Goal: Task Accomplishment & Management: Manage account settings

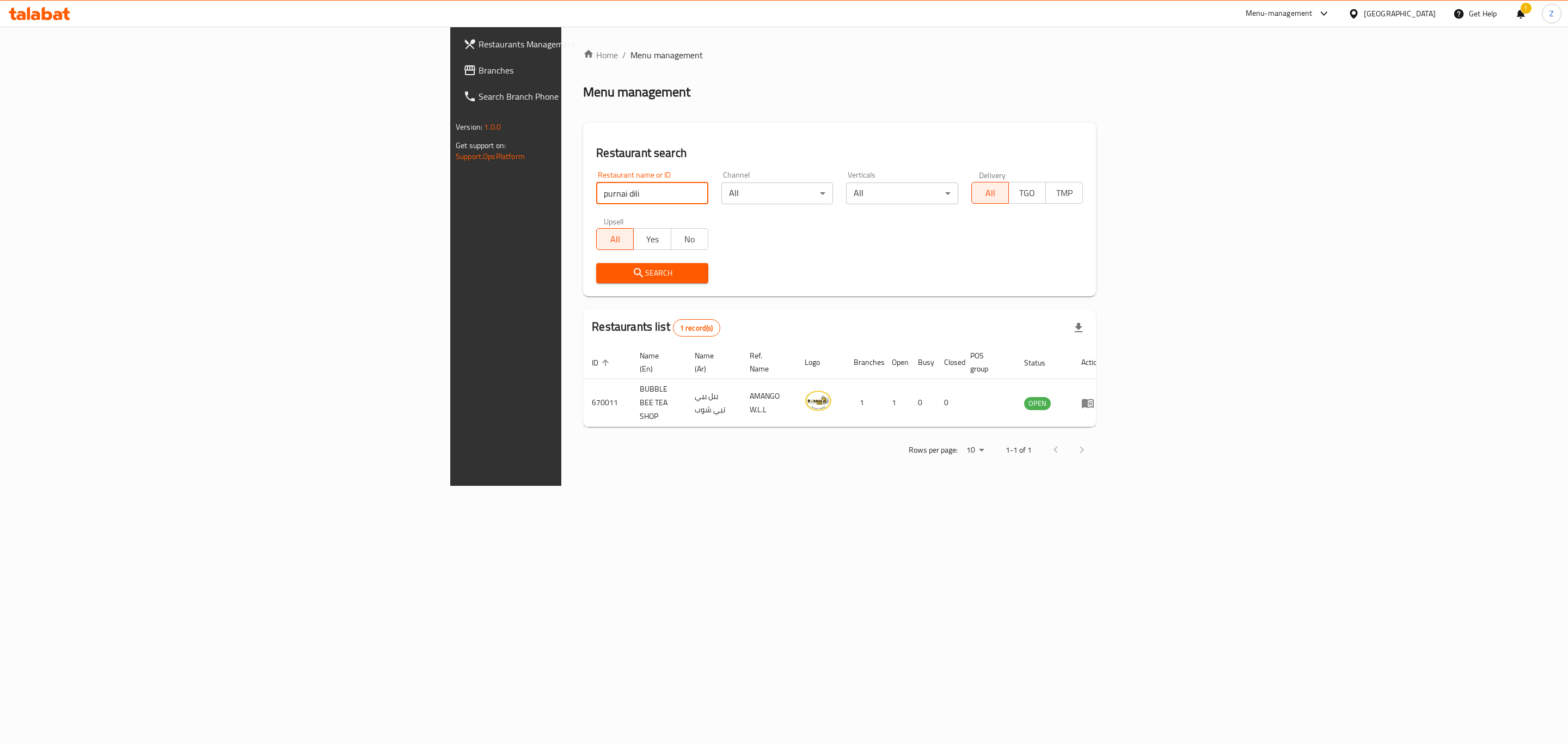
click button "Search" at bounding box center [651, 273] width 111 height 20
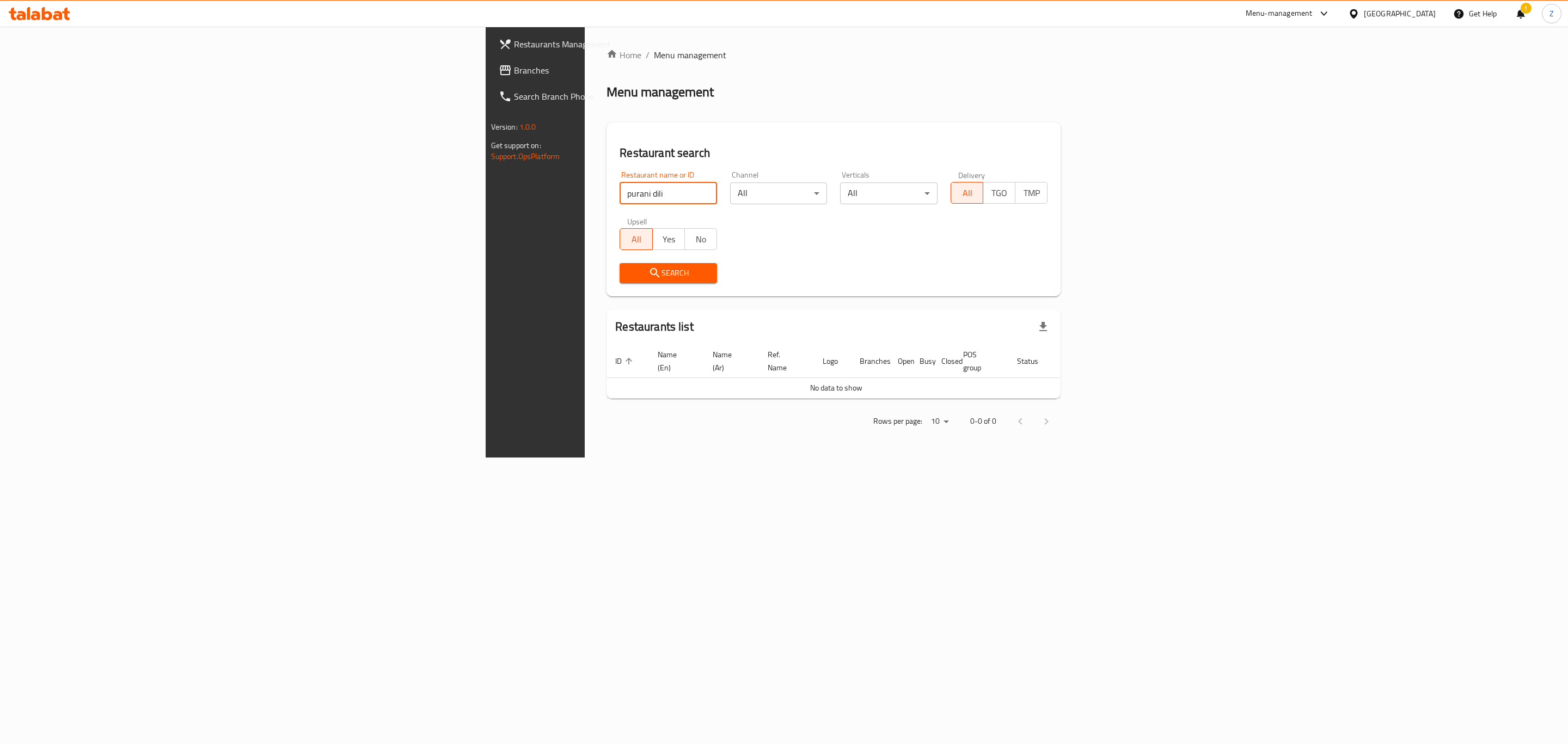
click button "Search" at bounding box center [668, 273] width 97 height 20
type input "purani dili"
click button "Search" at bounding box center [668, 273] width 97 height 20
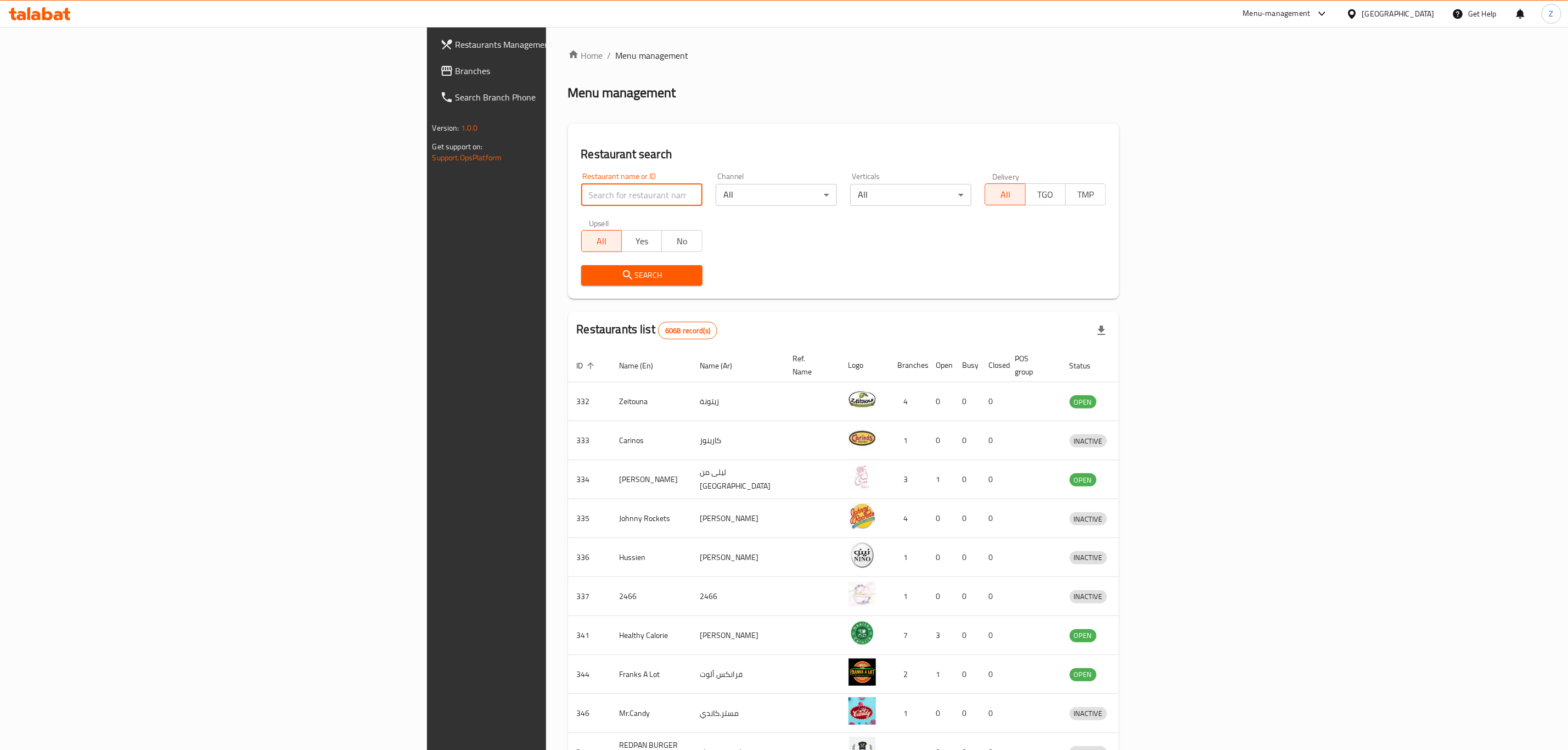
click at [581, 191] on input "search" at bounding box center [642, 195] width 122 height 22
type input "[DEMOGRAPHIC_DATA]"
click button "Search" at bounding box center [642, 275] width 122 height 20
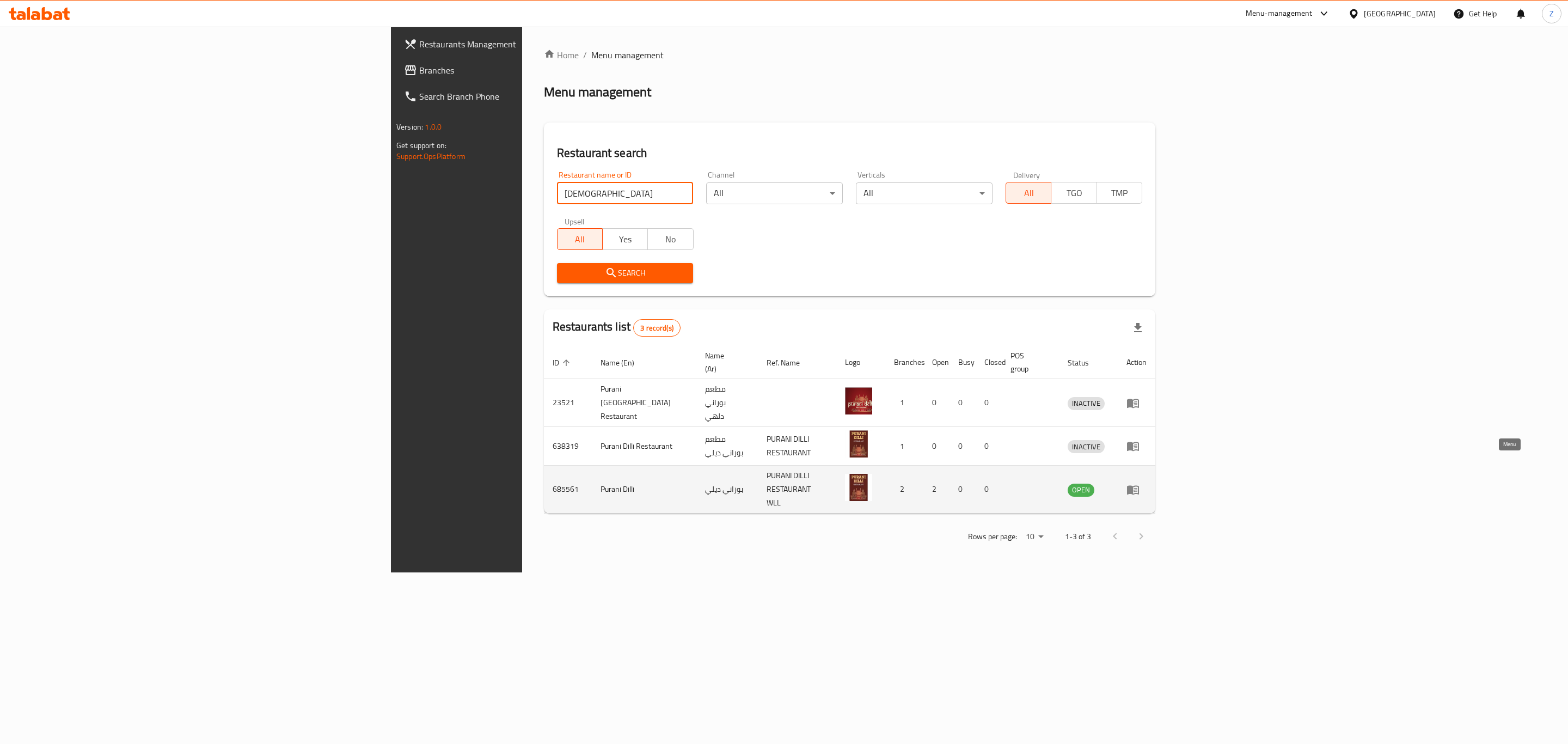
click at [1139, 485] on icon "enhanced table" at bounding box center [1133, 490] width 12 height 9
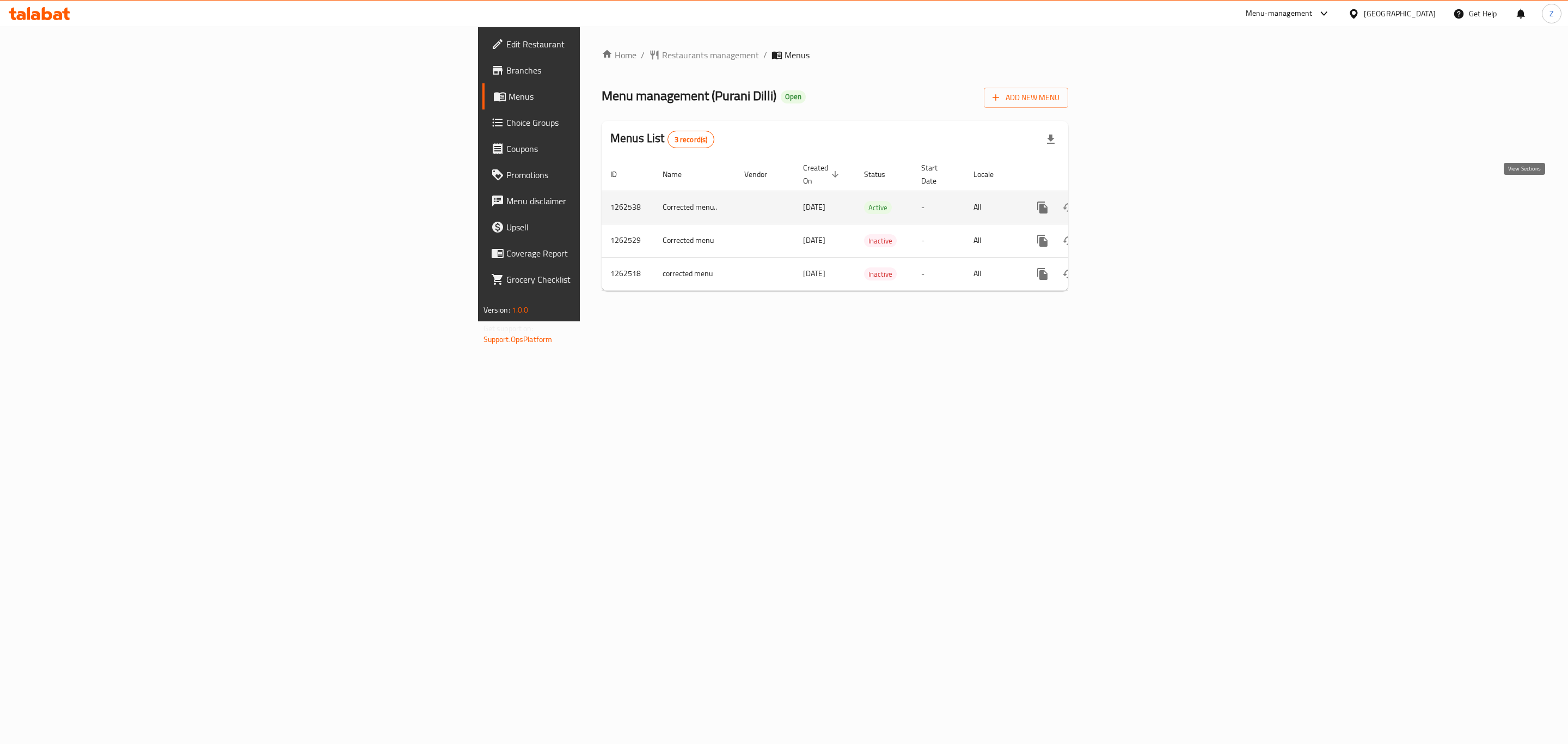
click at [1127, 201] on icon "enhanced table" at bounding box center [1121, 207] width 13 height 13
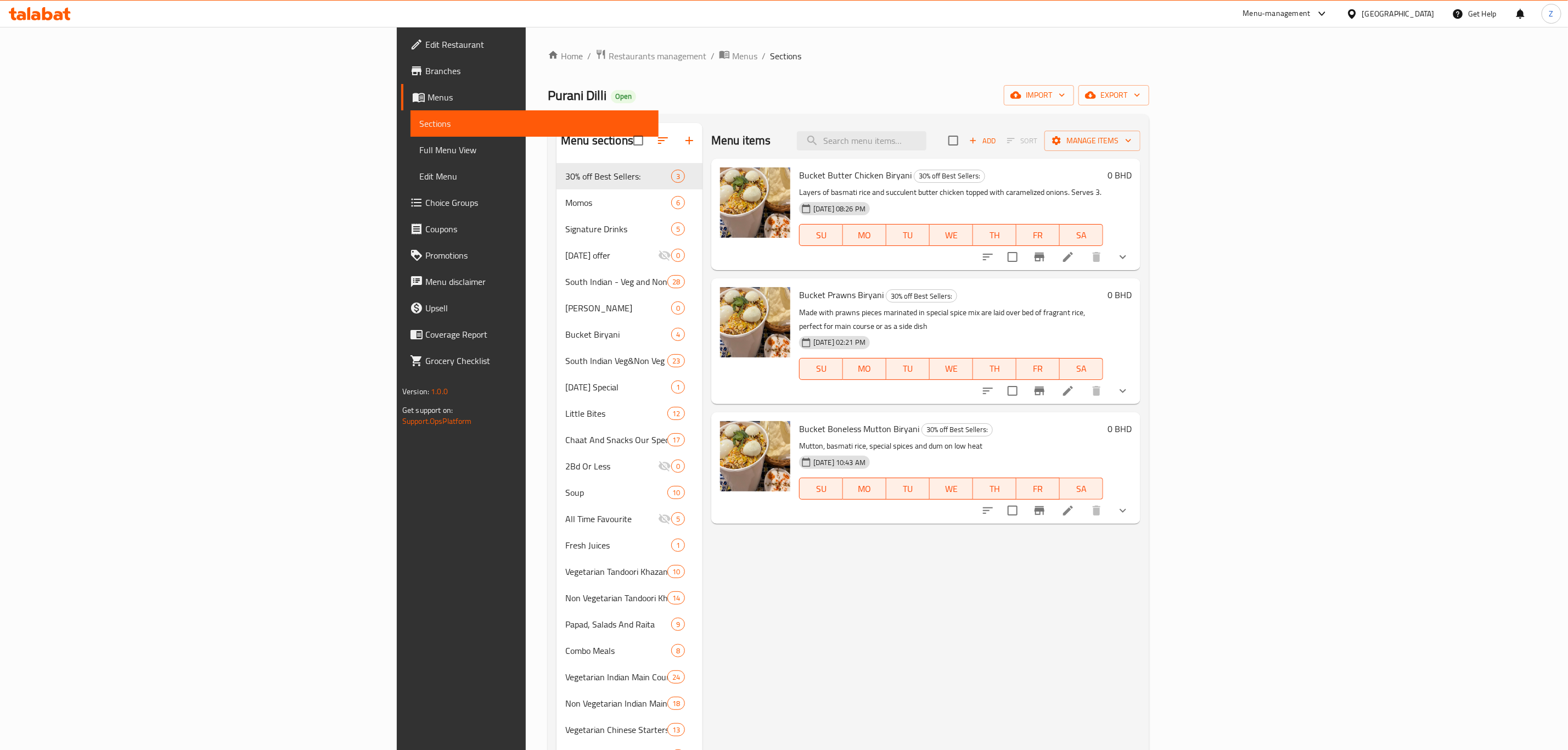
click at [425, 71] on span "Branches" at bounding box center [538, 71] width 225 height 13
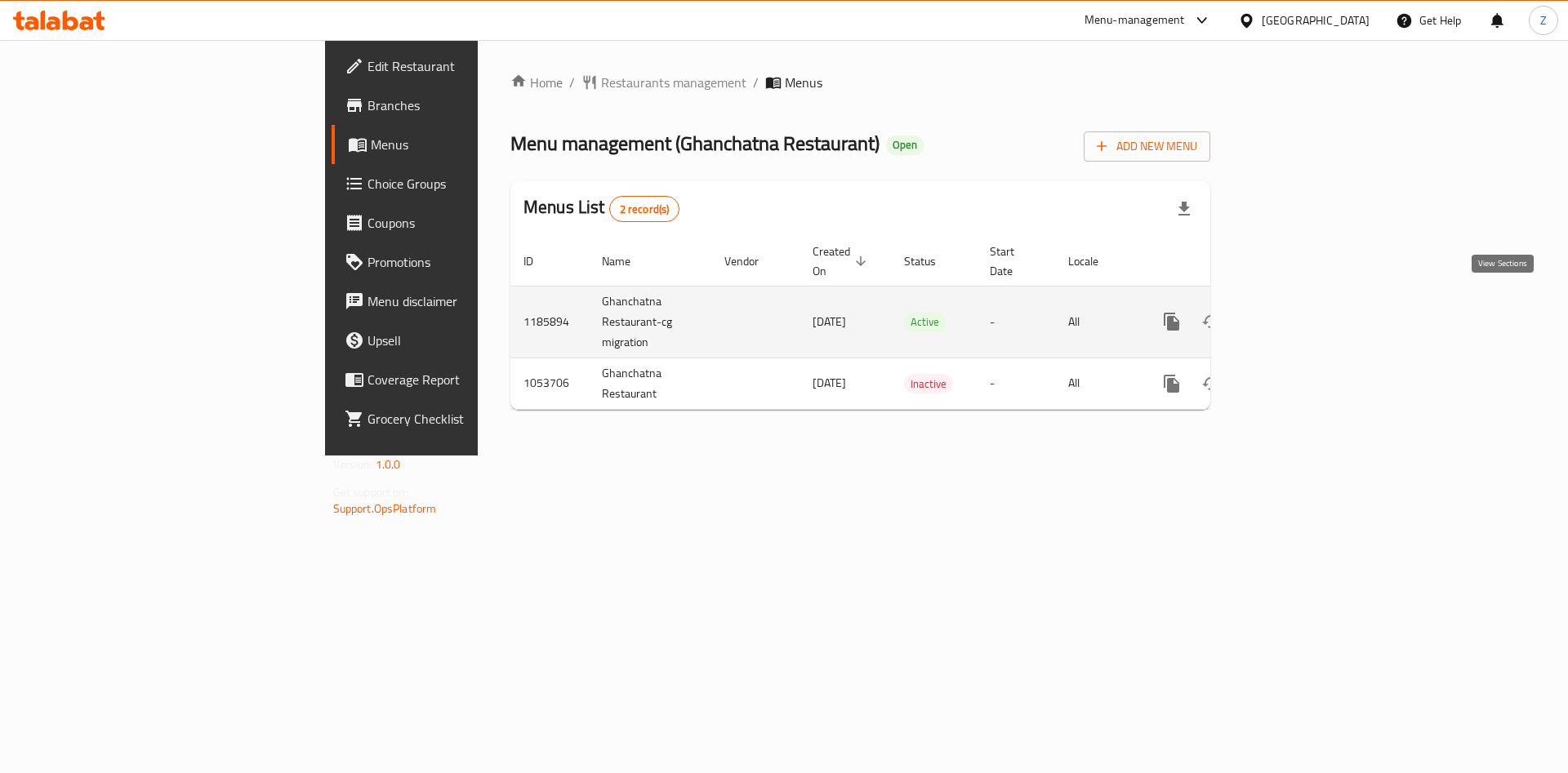
click at [1300, 312] on icon "enhanced table" at bounding box center [1289, 321] width 19 height 19
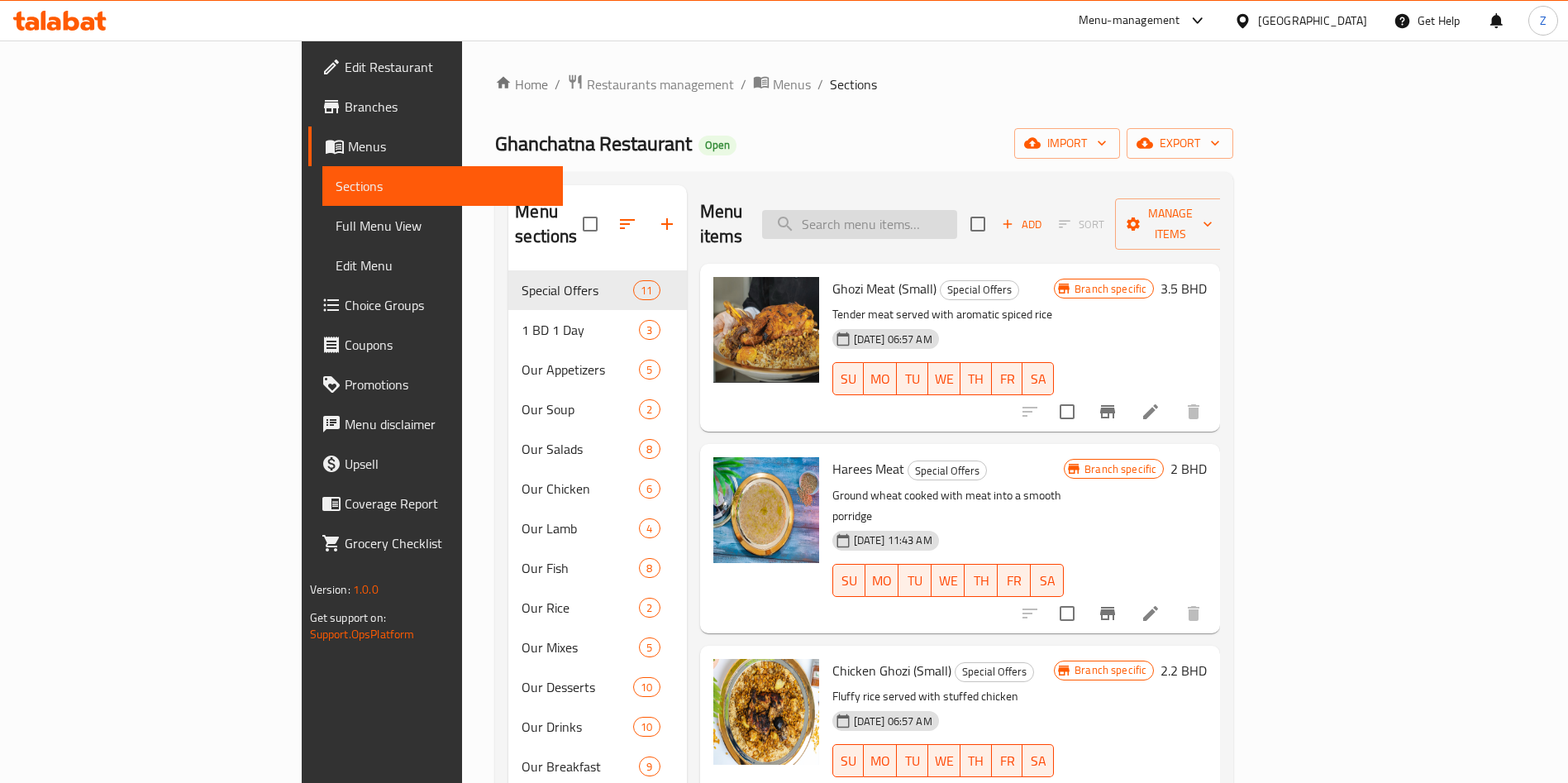
click at [957, 215] on input "search" at bounding box center [859, 224] width 195 height 29
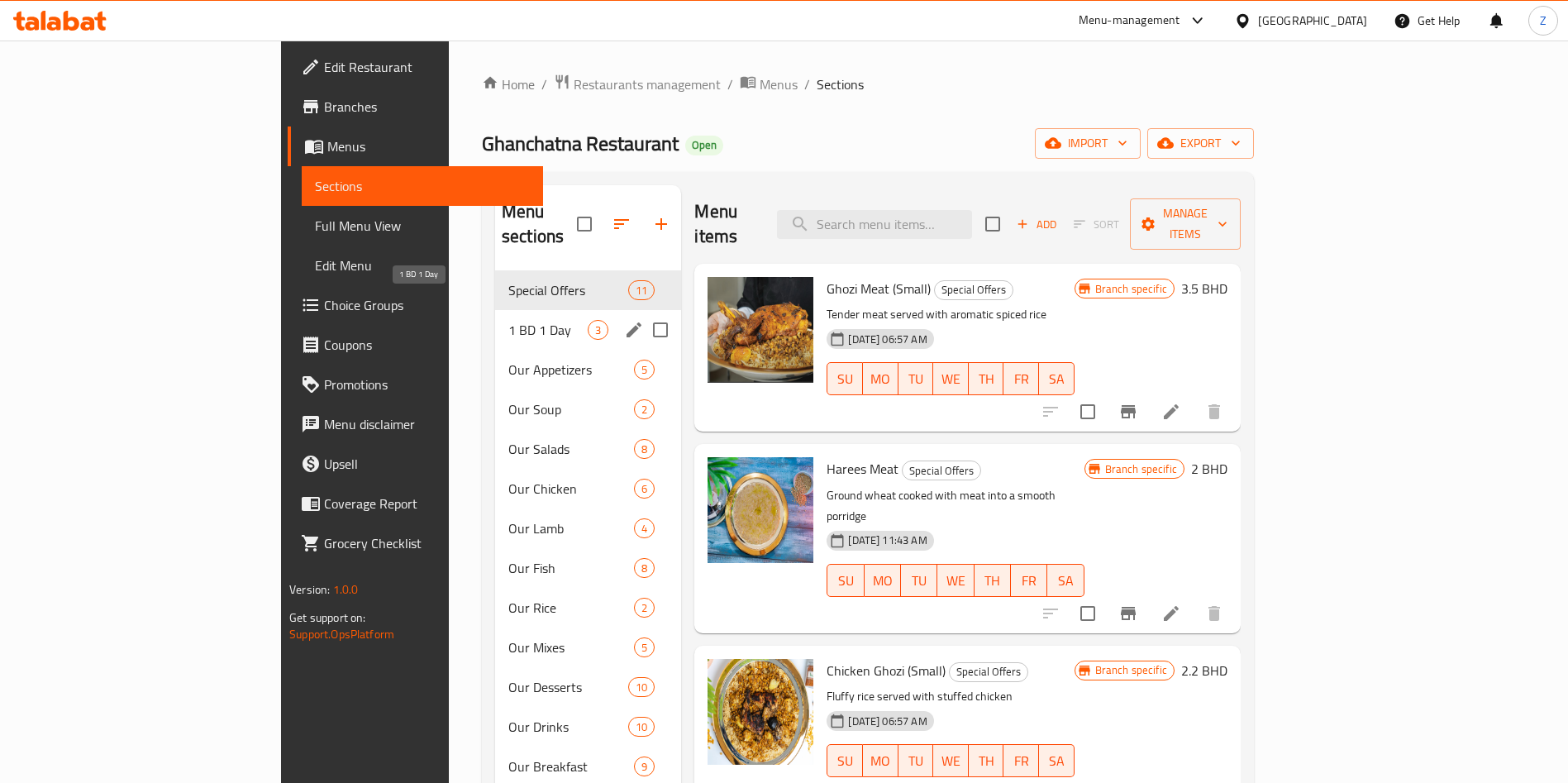
click at [508, 320] on span "1 BD 1 Day" at bounding box center [548, 329] width 79 height 19
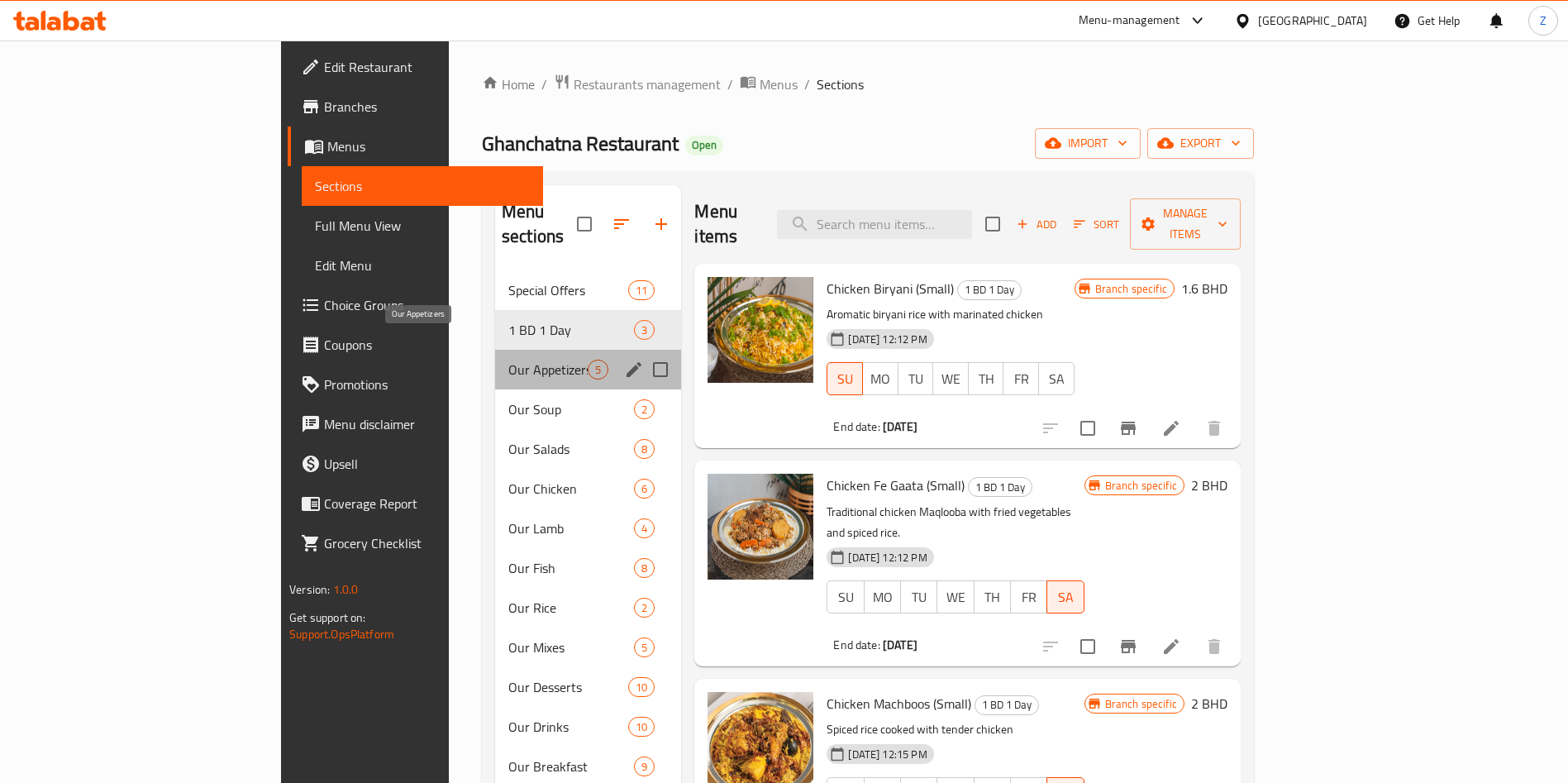
drag, startPoint x: 376, startPoint y: 345, endPoint x: 379, endPoint y: 356, distance: 11.4
click at [508, 360] on span "Our Appetizers" at bounding box center [548, 369] width 79 height 19
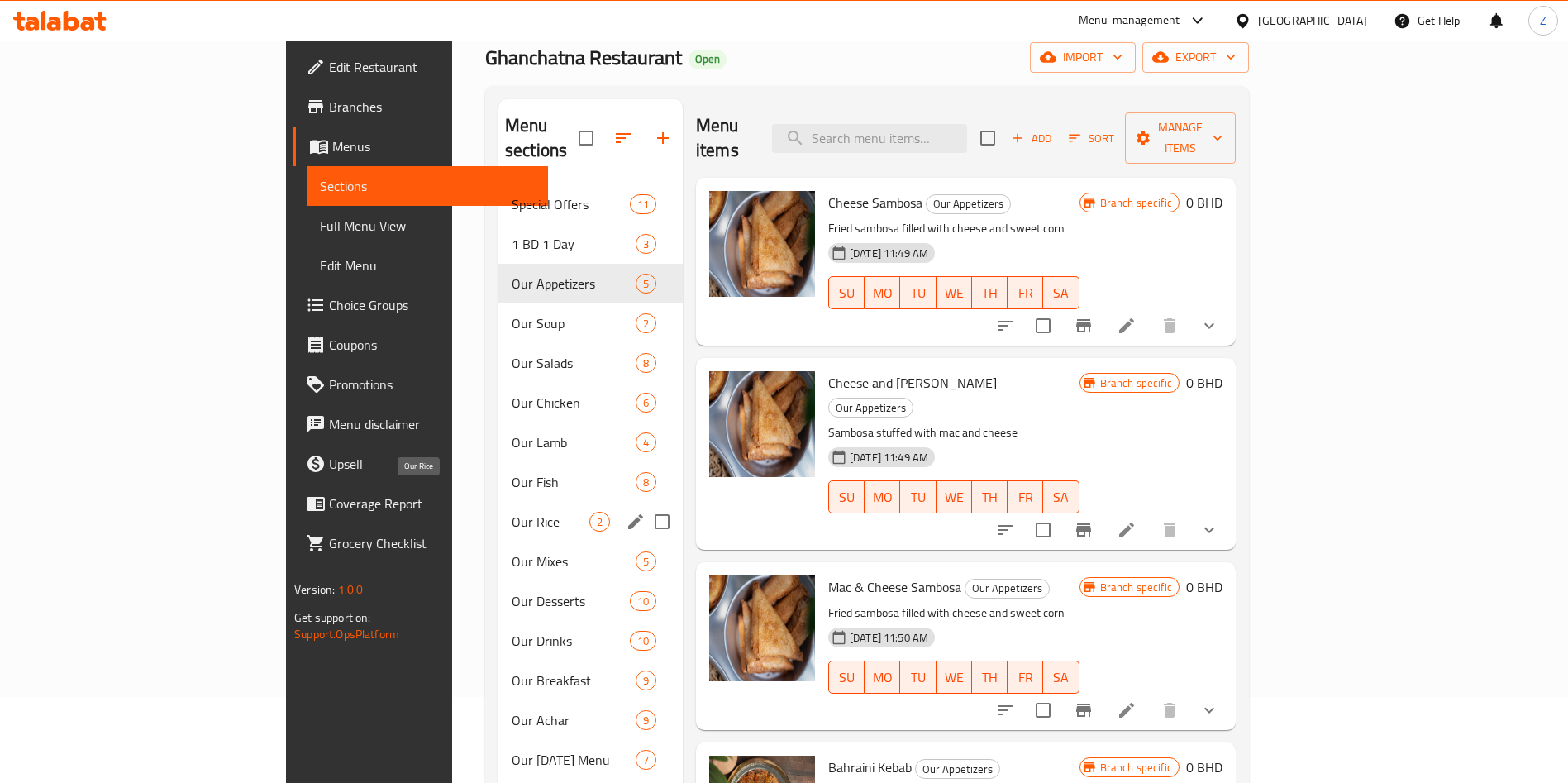
scroll to position [124, 0]
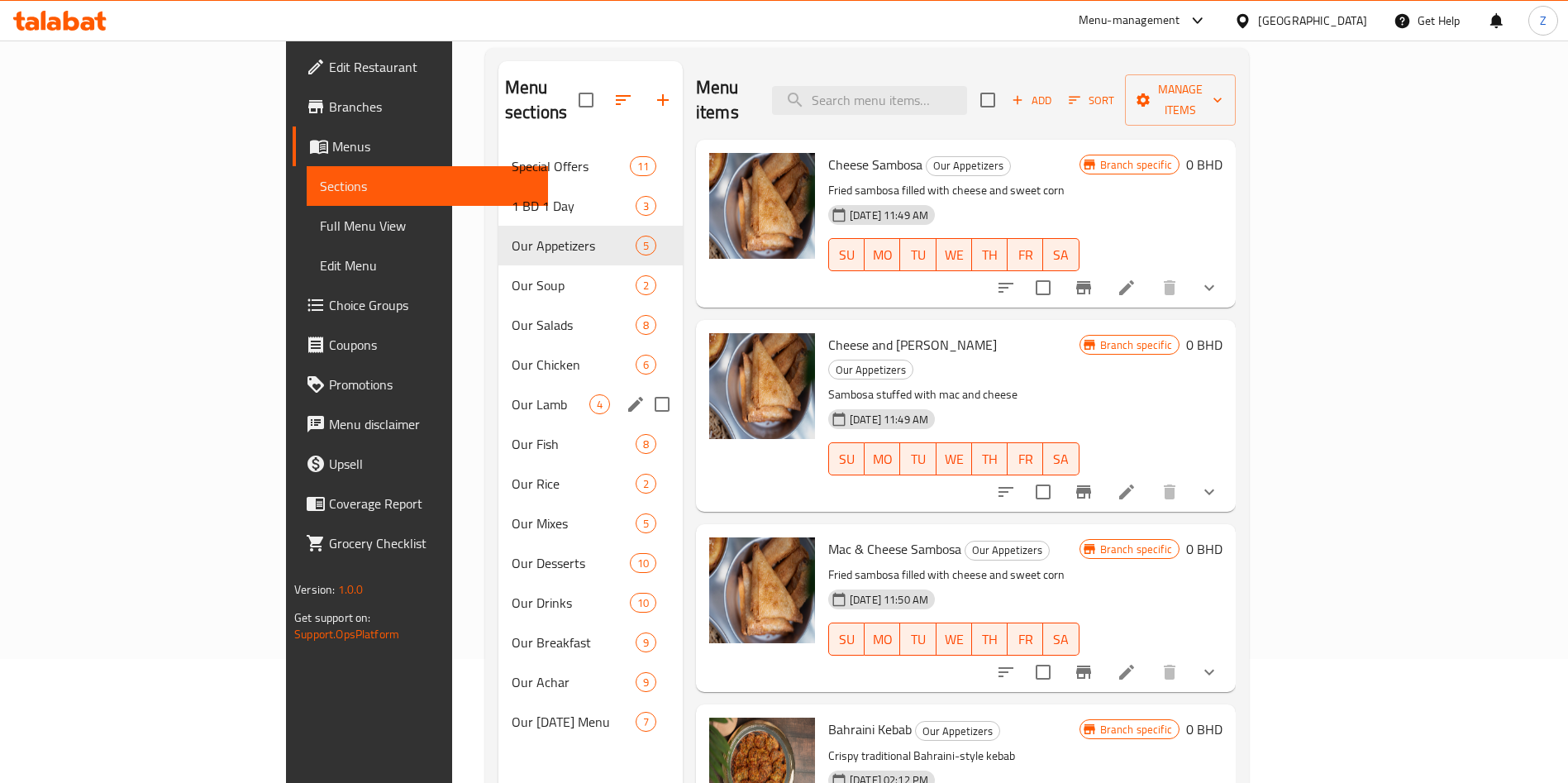
click at [512, 395] on span "Our Lamb" at bounding box center [551, 404] width 78 height 19
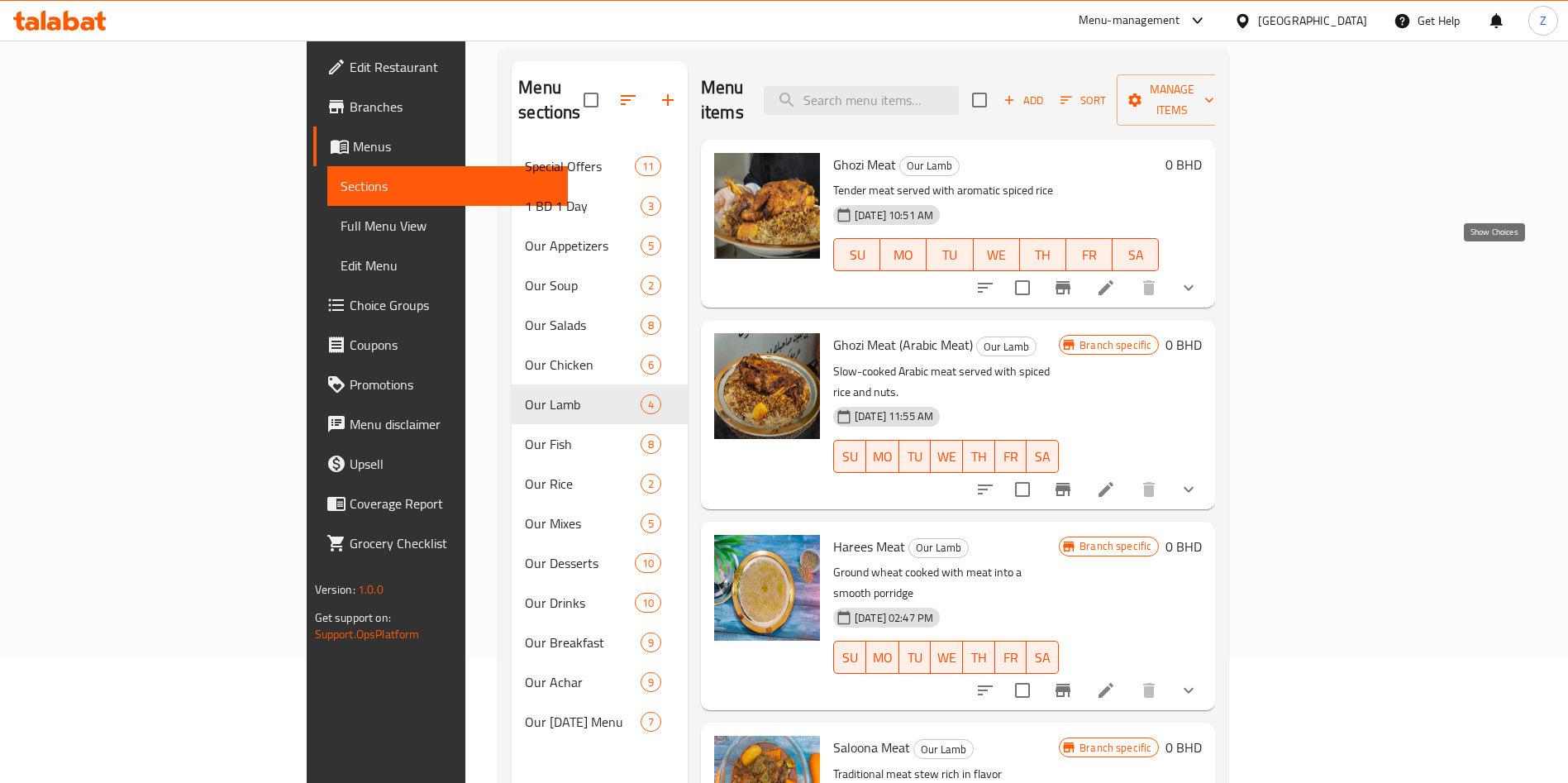
click at [1198, 278] on icon "show more" at bounding box center [1187, 288] width 19 height 19
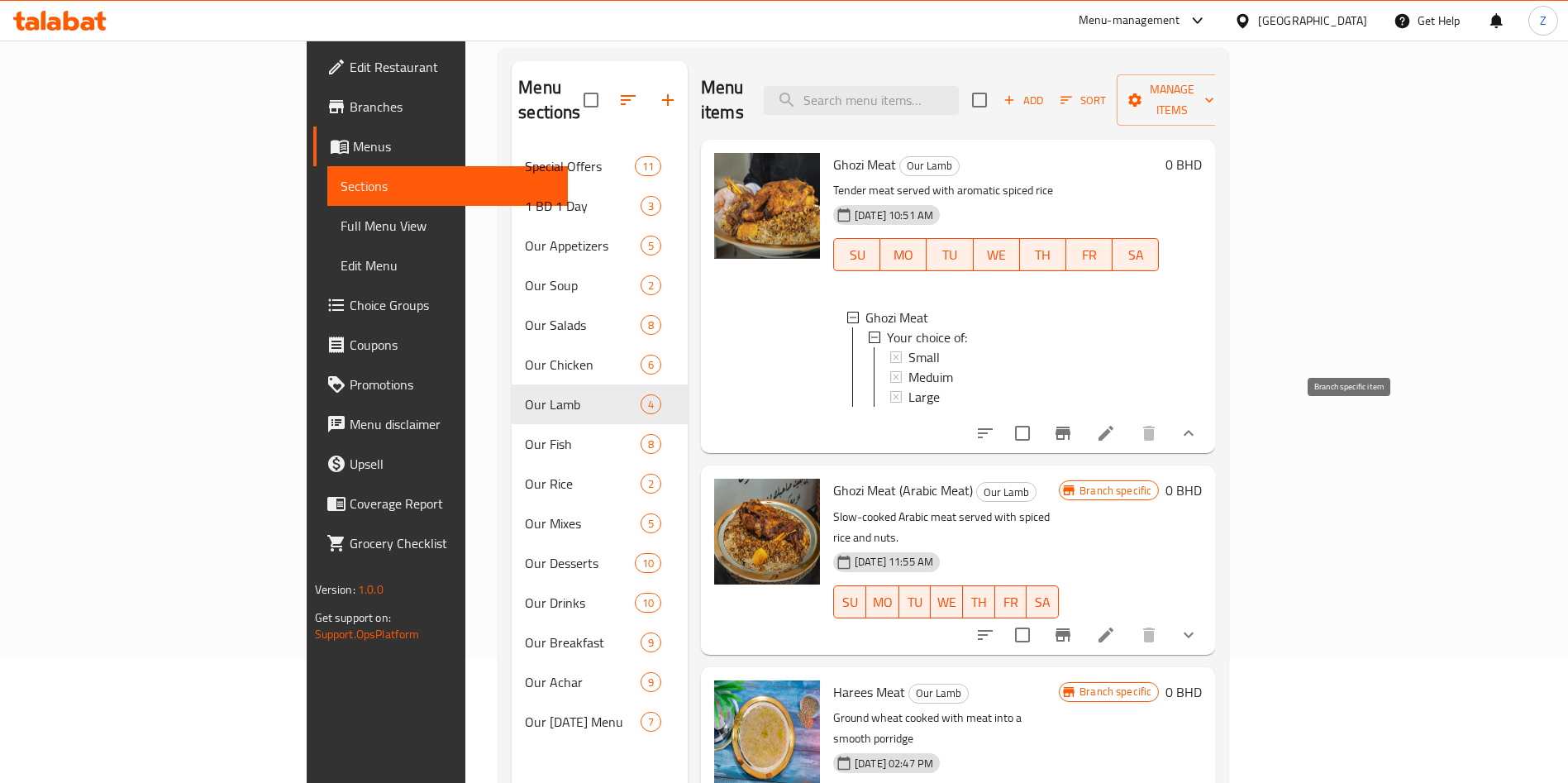
click at [1070, 433] on icon "Branch-specific-item" at bounding box center [1063, 434] width 15 height 13
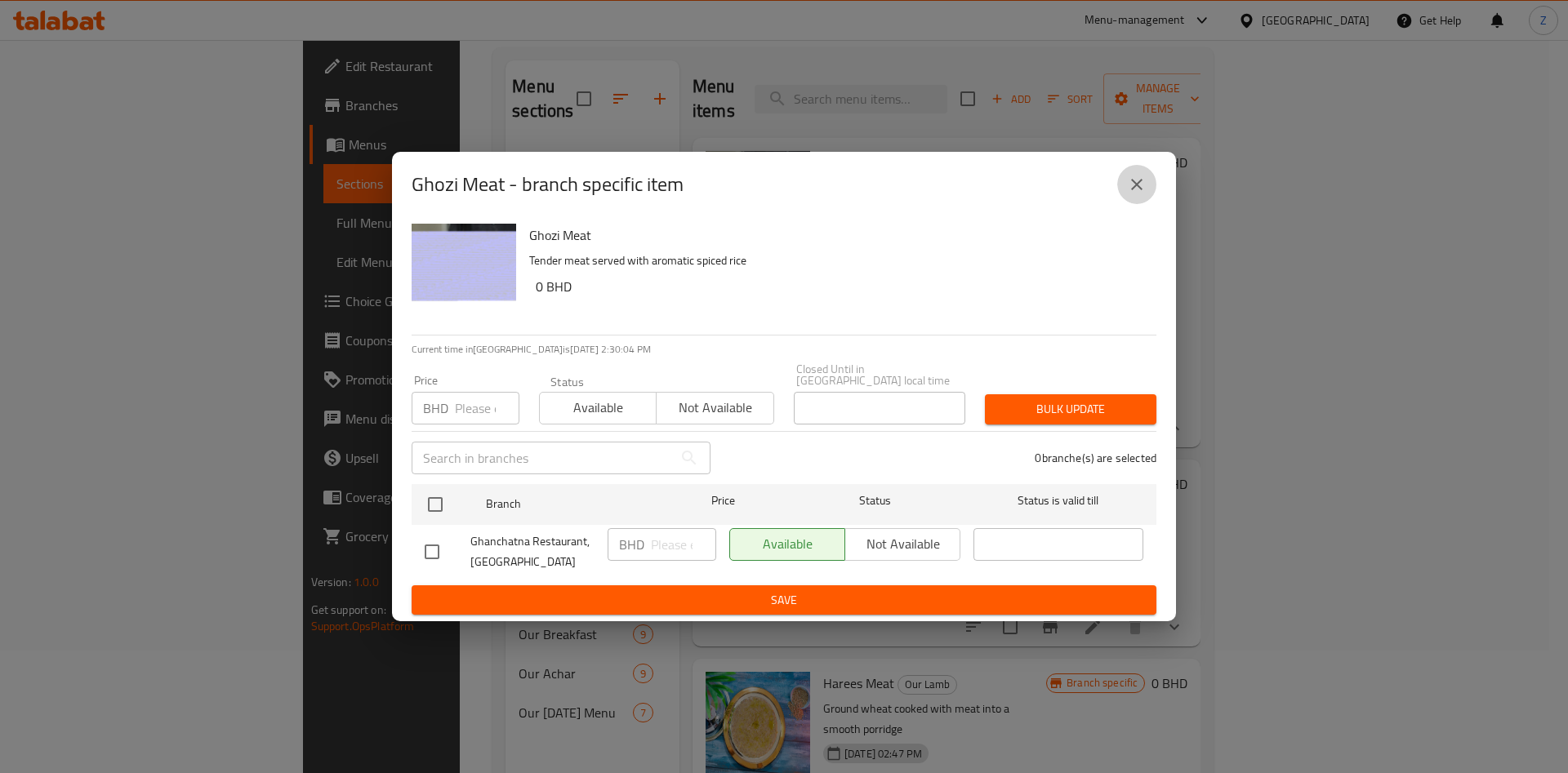
click at [1129, 186] on icon "close" at bounding box center [1136, 183] width 19 height 19
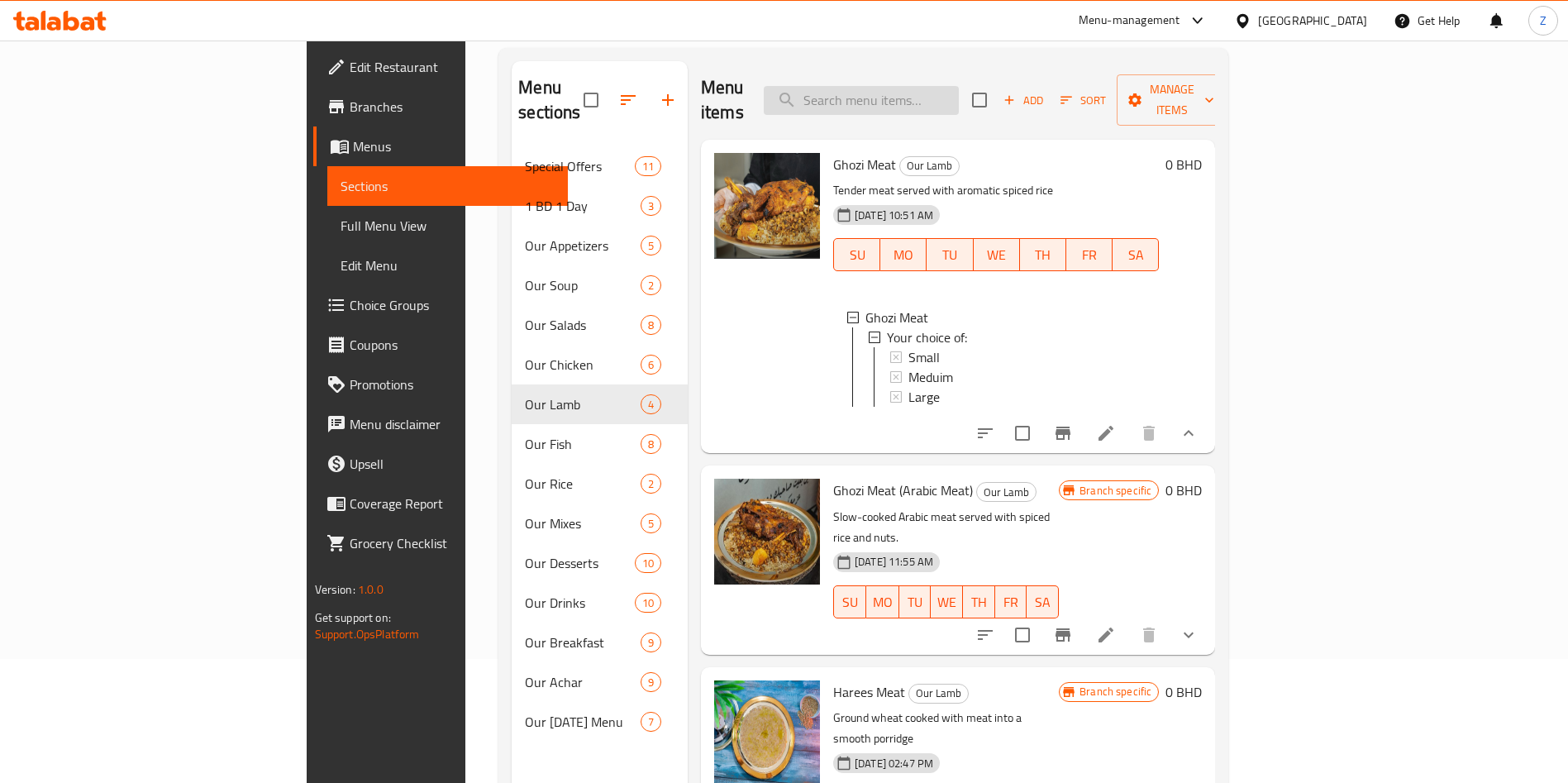
click at [959, 86] on input "search" at bounding box center [860, 100] width 195 height 29
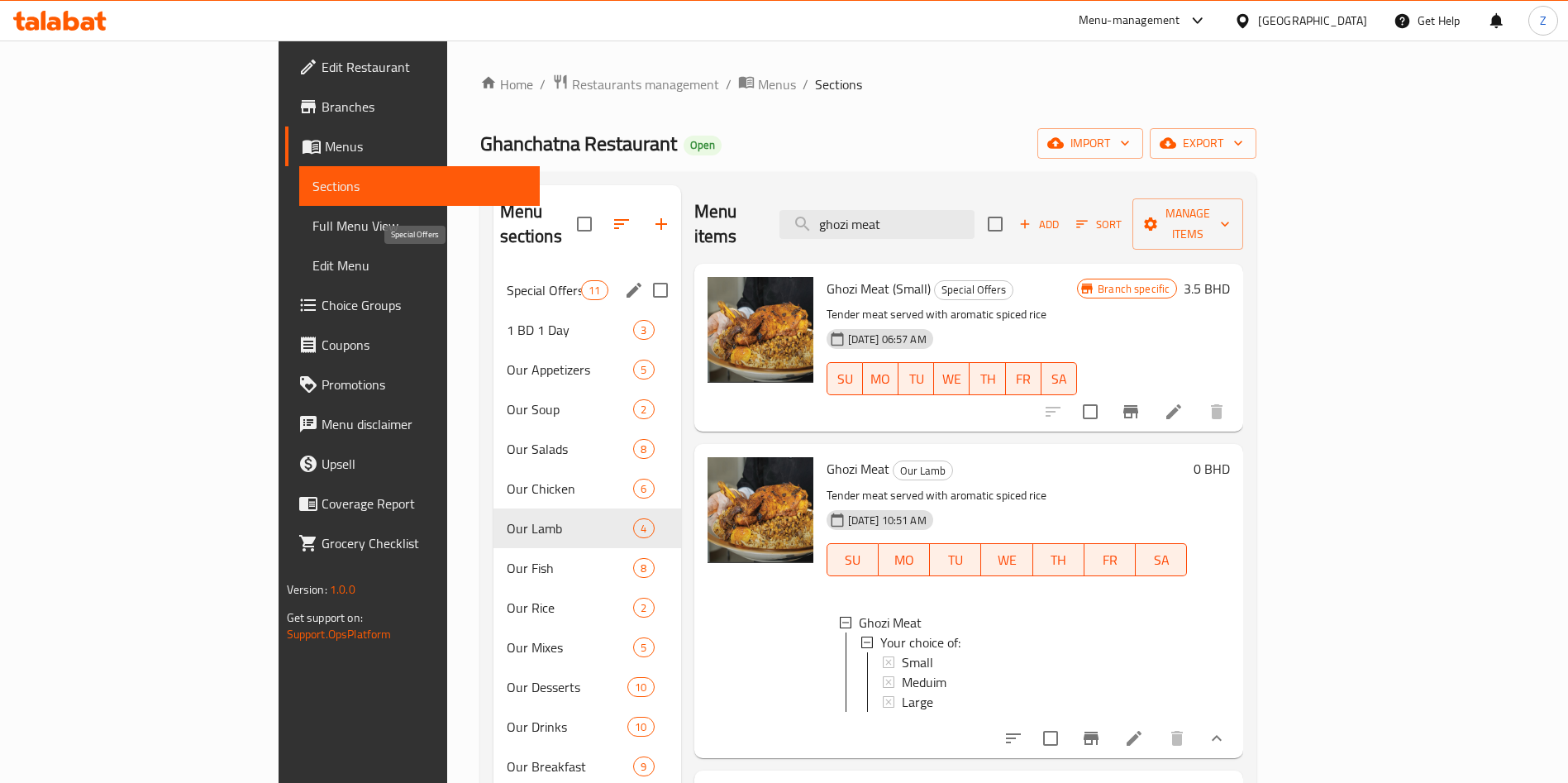
type input "ghozi meat"
click at [506, 280] on span "Special Offers" at bounding box center [543, 289] width 75 height 19
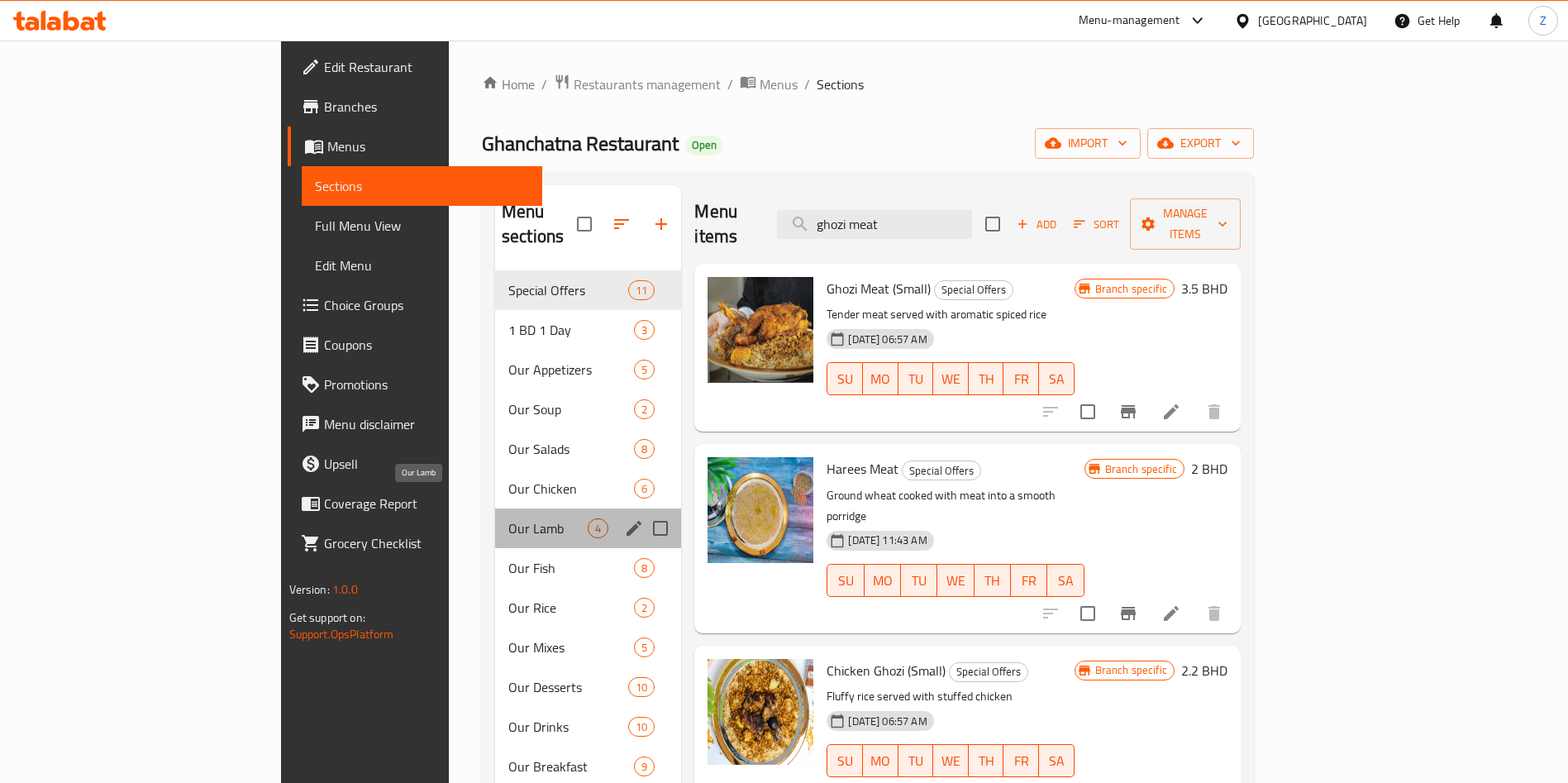
click at [508, 519] on span "Our Lamb" at bounding box center [548, 528] width 79 height 19
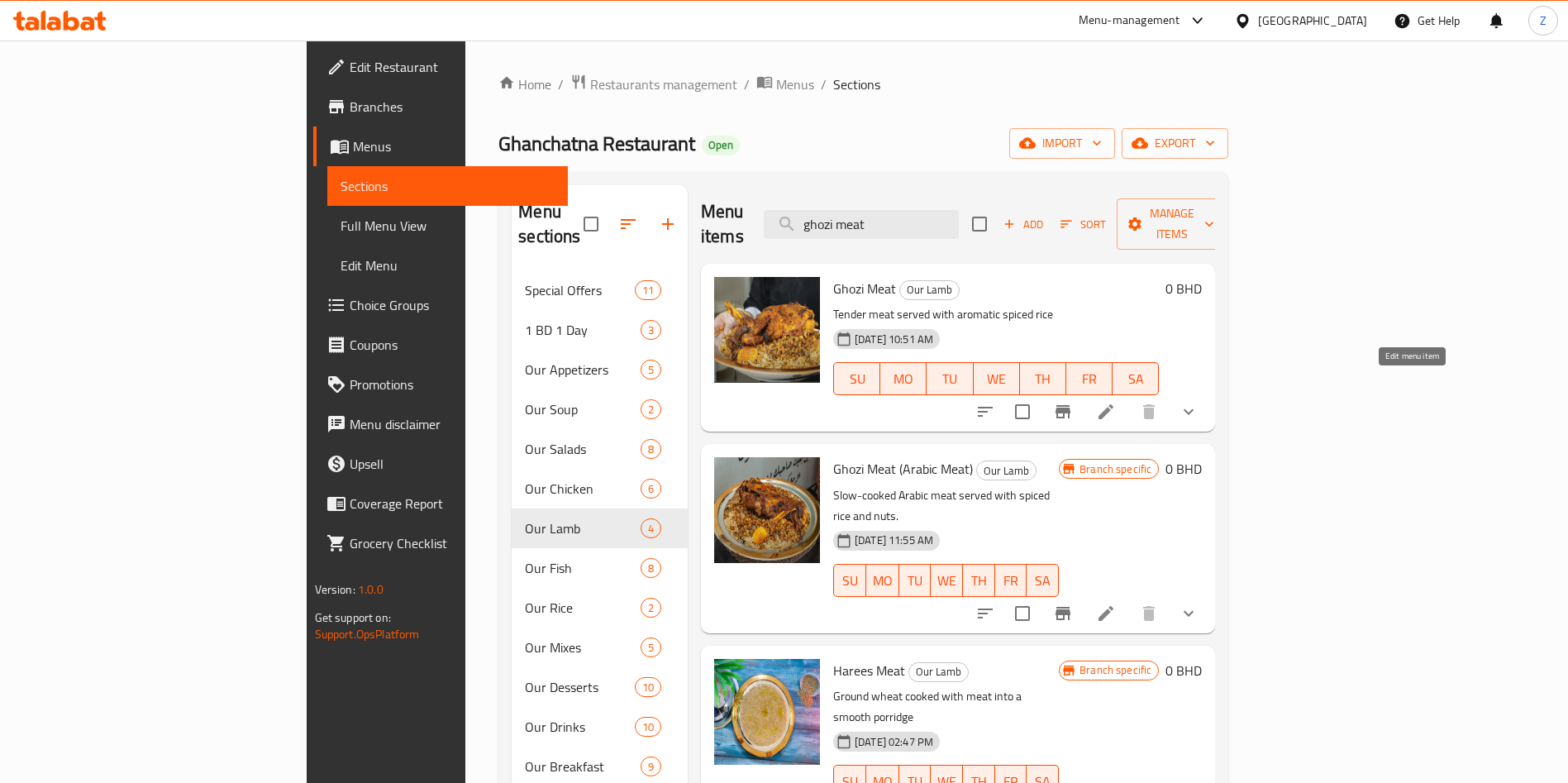
click at [1116, 402] on icon at bounding box center [1105, 411] width 19 height 19
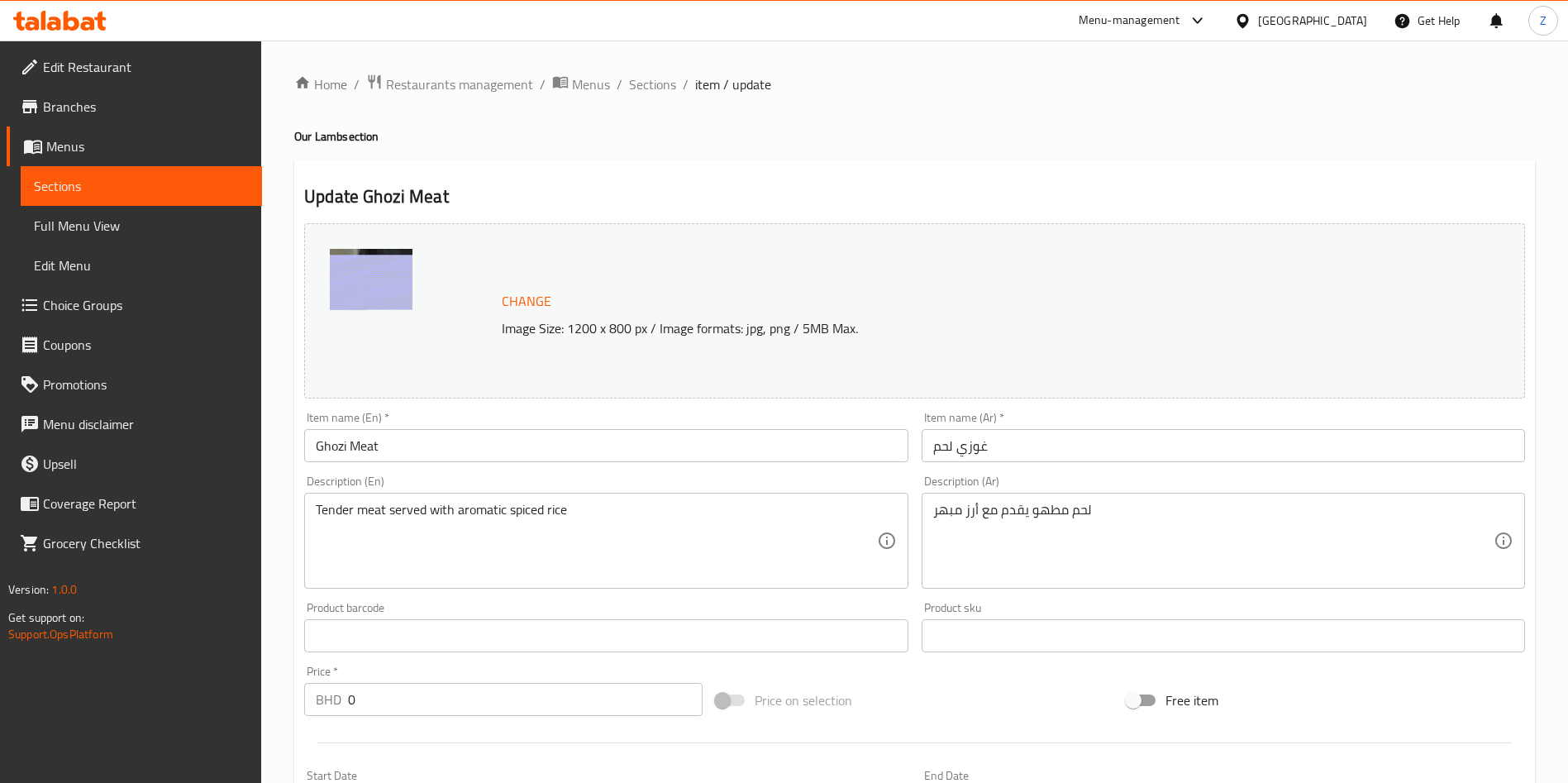
scroll to position [495, 0]
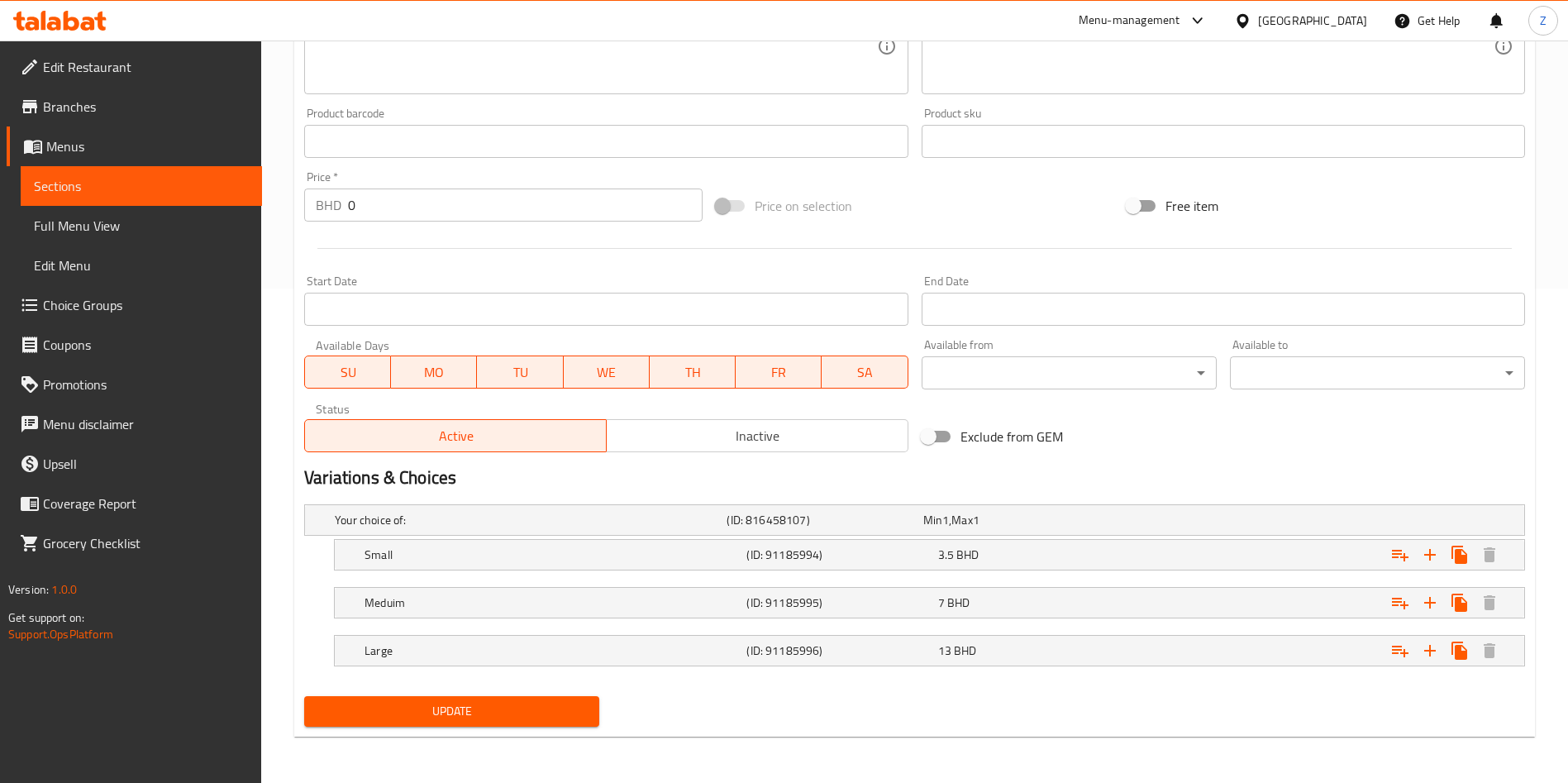
click at [476, 431] on span "Active" at bounding box center [456, 436] width 288 height 24
drag, startPoint x: 483, startPoint y: 427, endPoint x: 492, endPoint y: 442, distance: 17.5
click at [482, 428] on span "Active" at bounding box center [456, 436] width 288 height 24
click at [480, 714] on span "Update" at bounding box center [451, 711] width 269 height 20
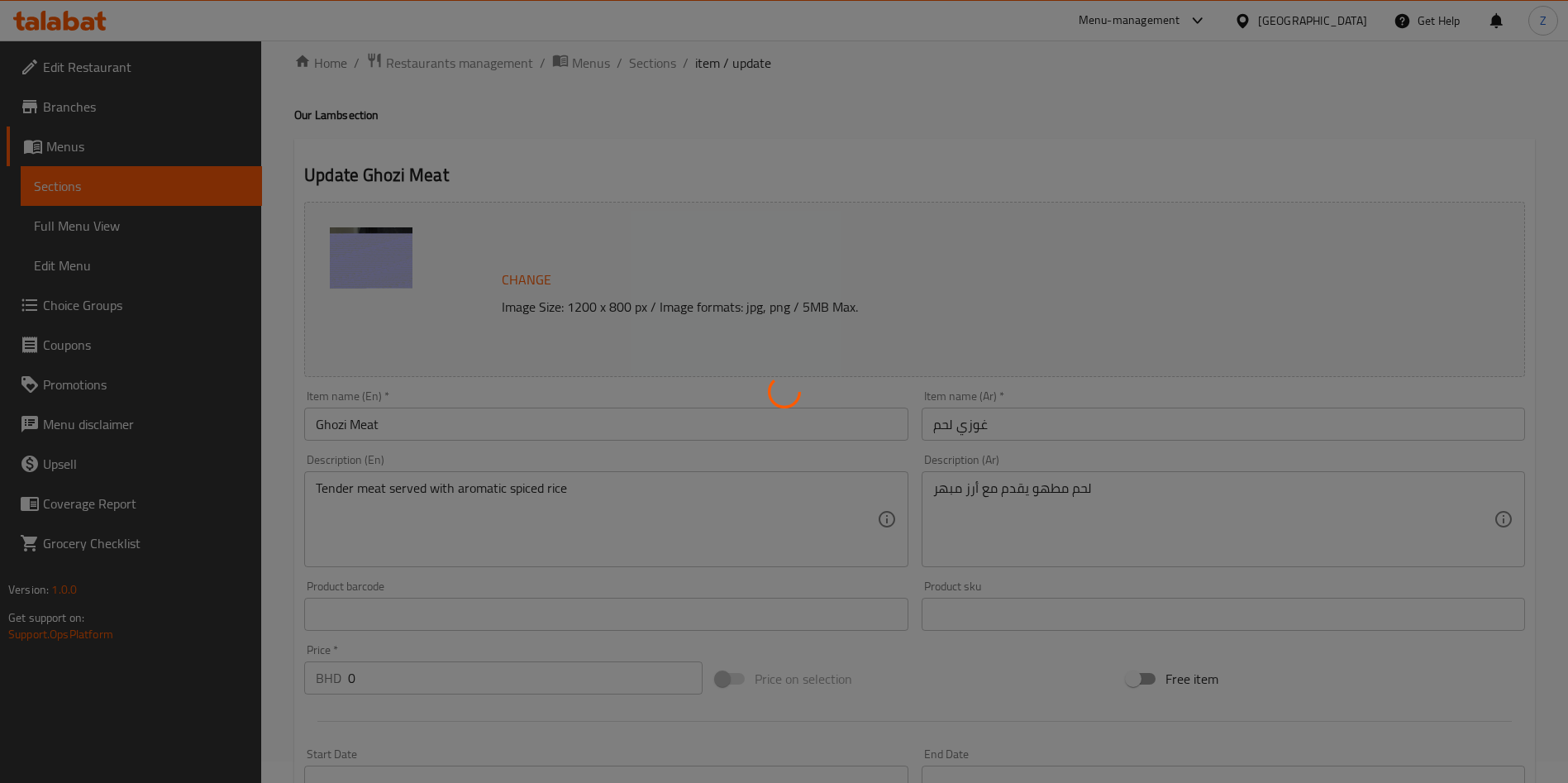
scroll to position [0, 0]
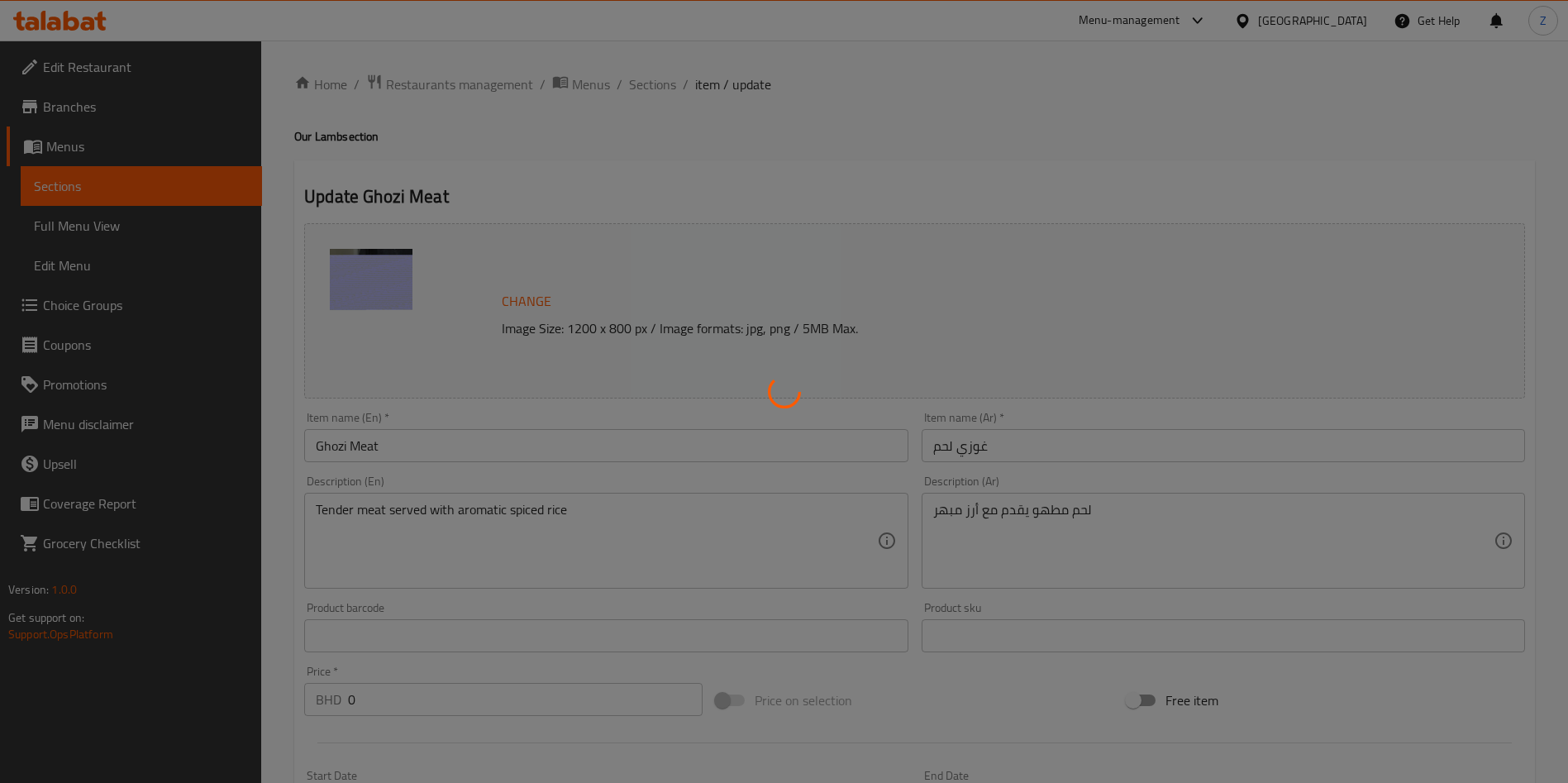
click at [642, 80] on div at bounding box center [784, 391] width 1568 height 783
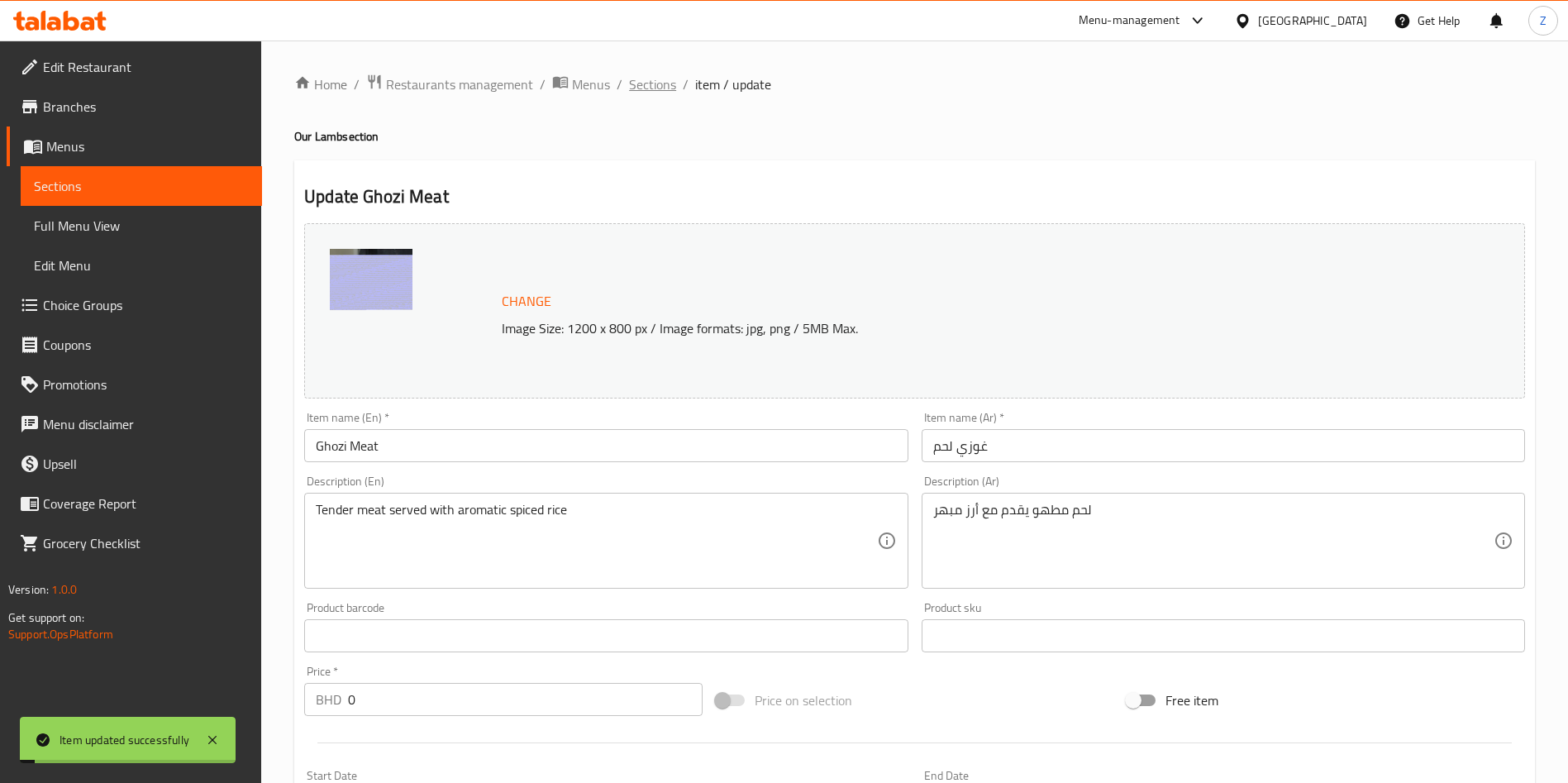
click at [647, 82] on span "Sections" at bounding box center [652, 83] width 47 height 19
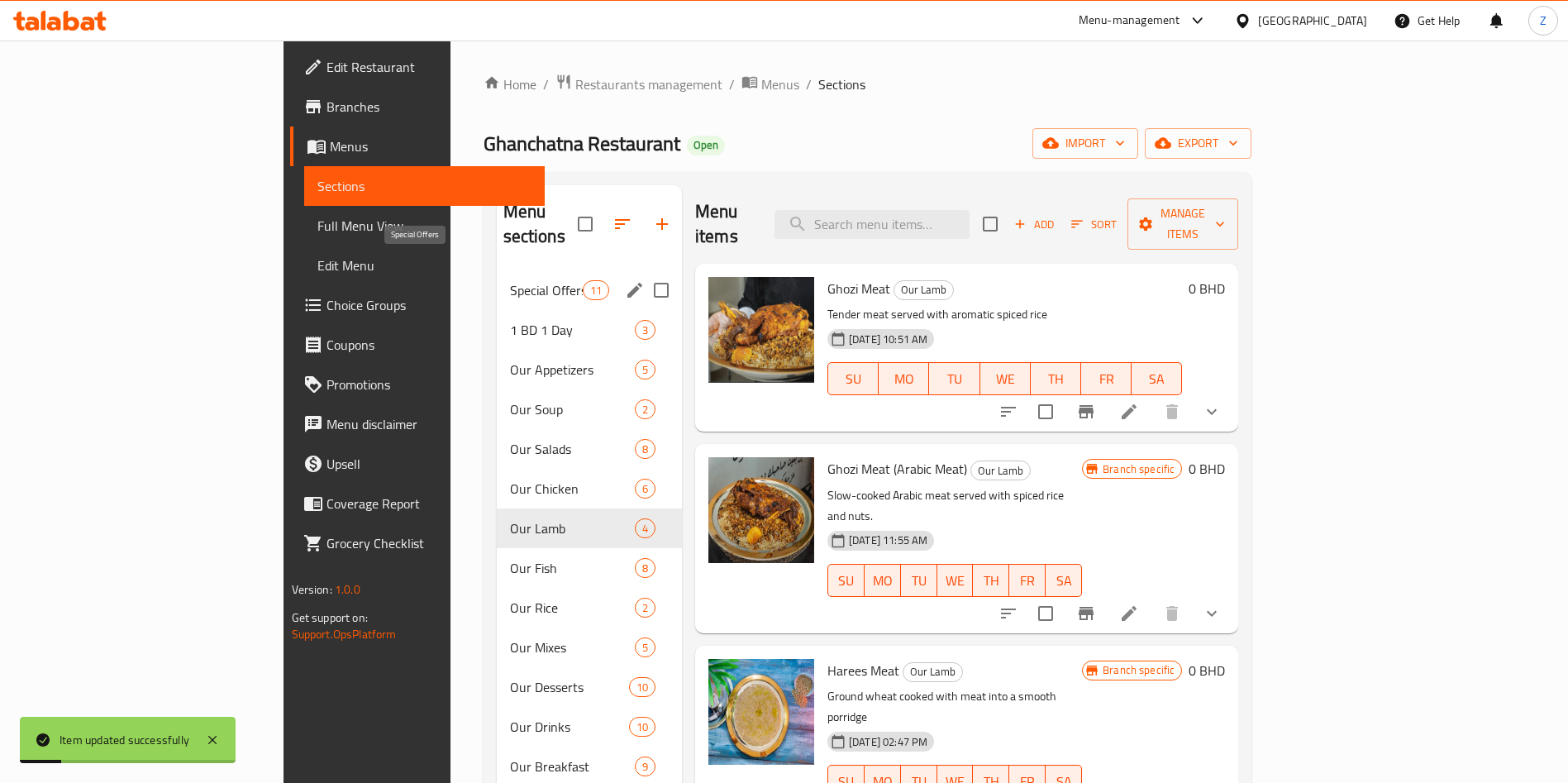
click at [510, 280] on span "Special Offers" at bounding box center [546, 289] width 73 height 19
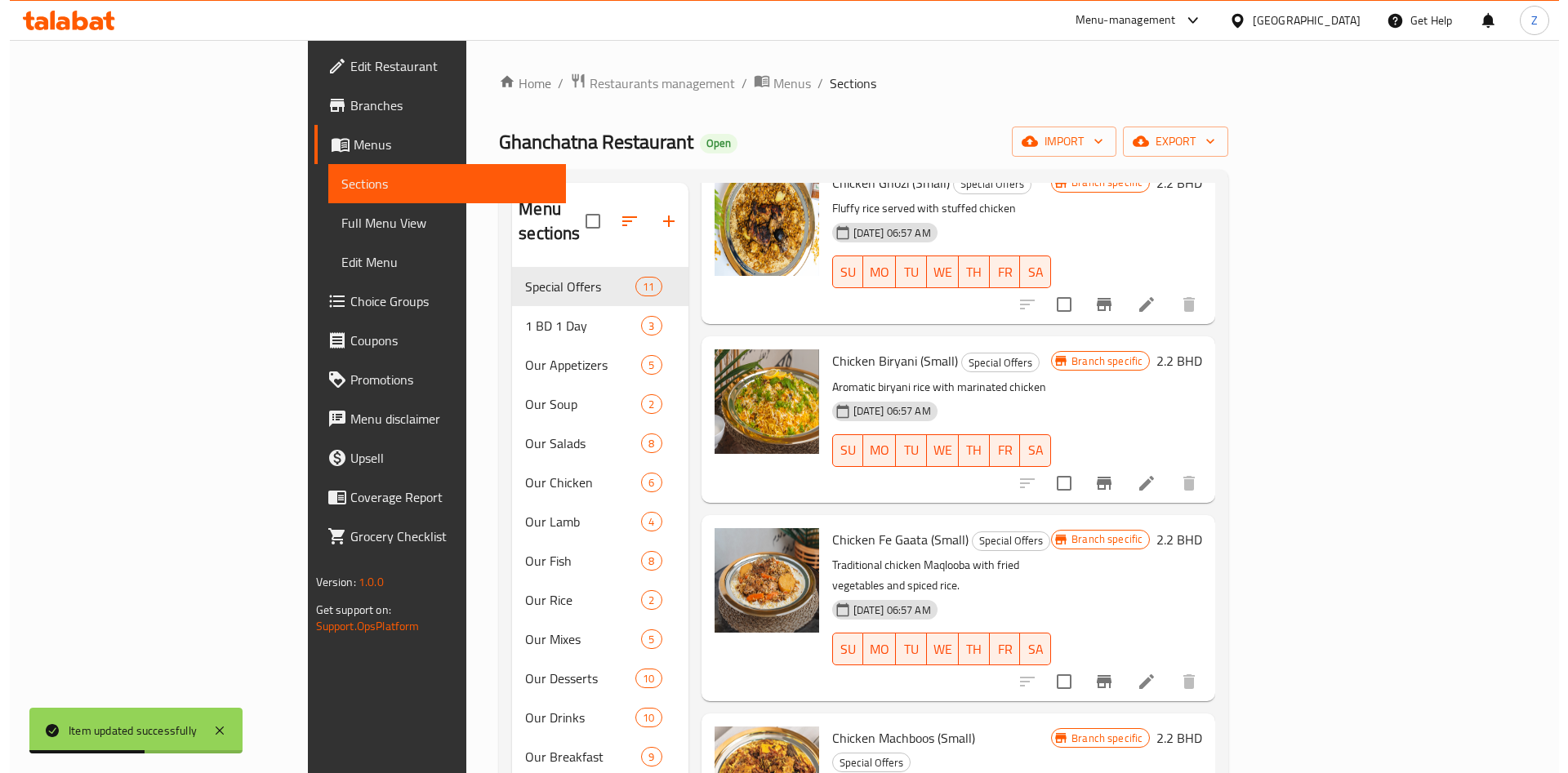
scroll to position [372, 0]
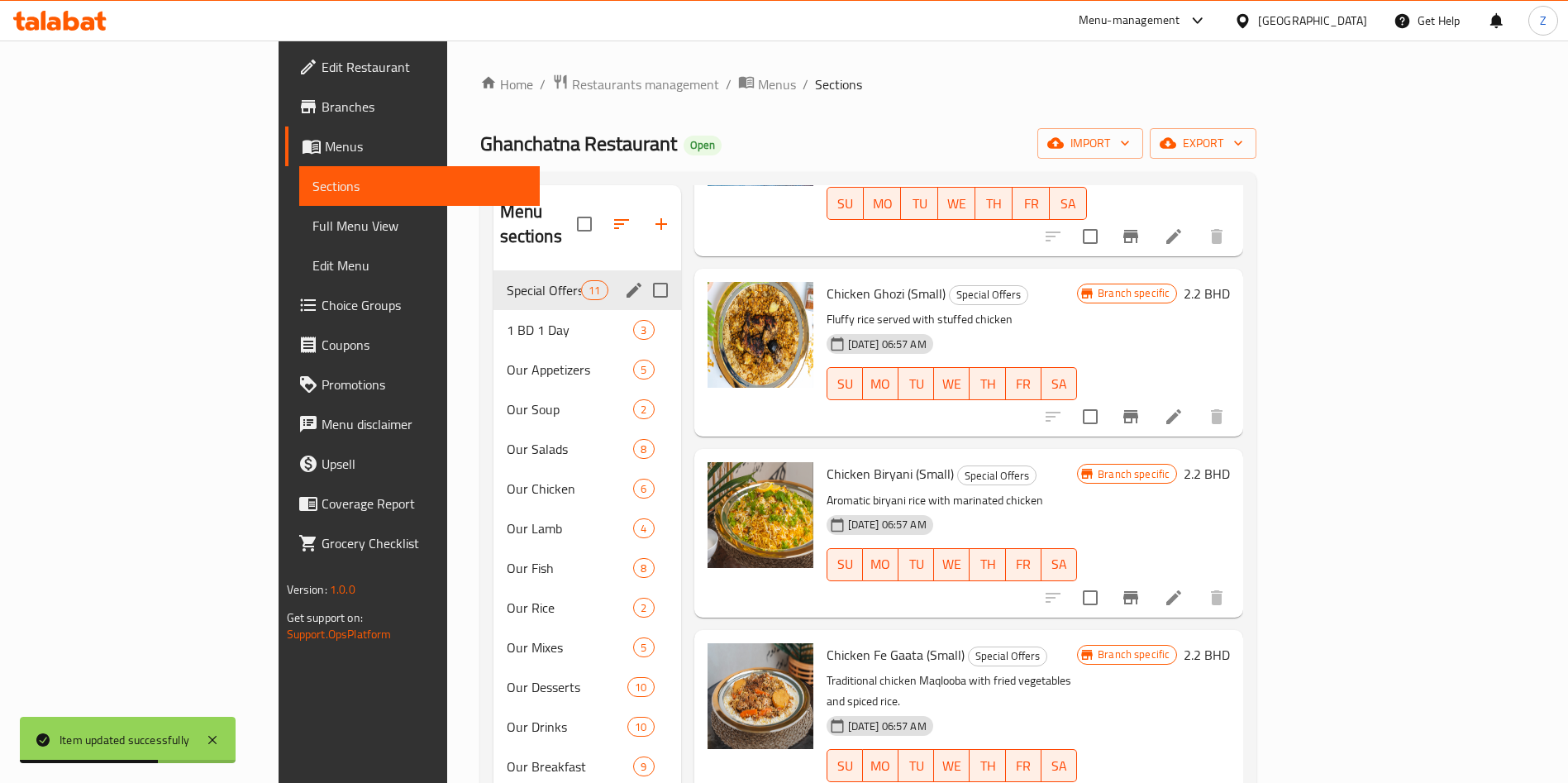
click at [549, 270] on div "Special Offers 11" at bounding box center [587, 289] width 188 height 40
click at [624, 280] on icon "edit" at bounding box center [633, 289] width 19 height 19
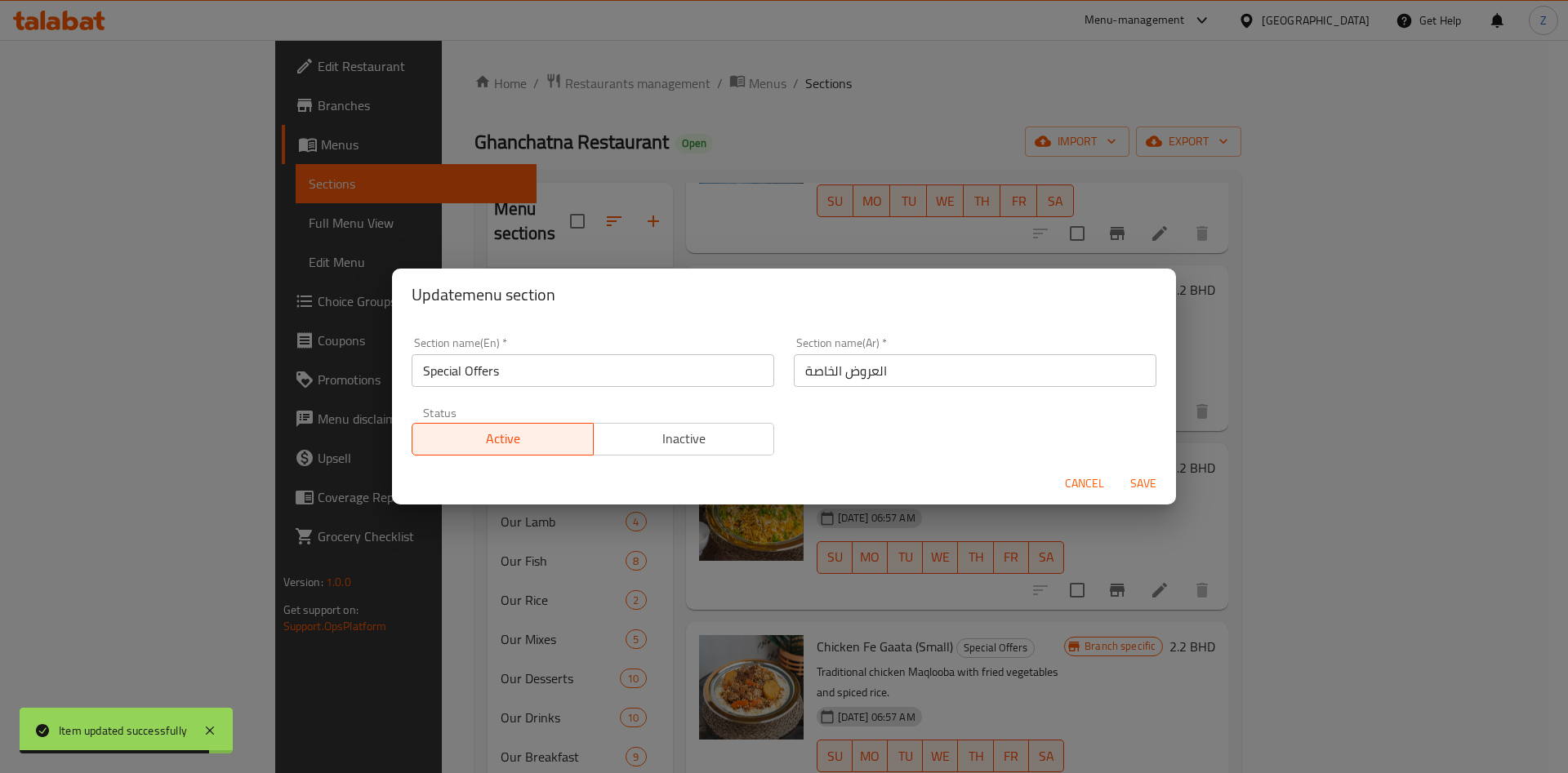
click at [707, 453] on button "Inactive" at bounding box center [683, 439] width 182 height 33
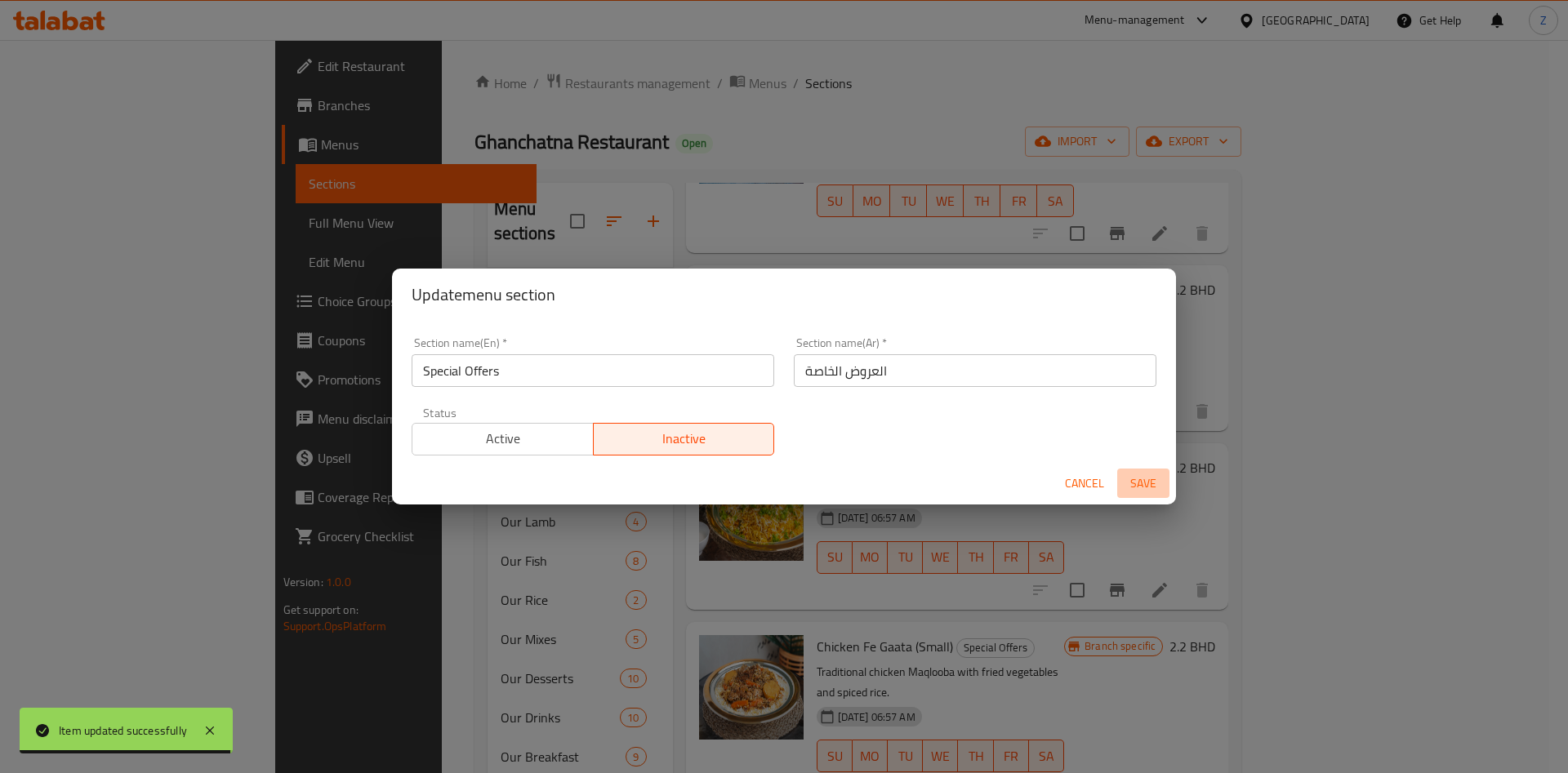
drag, startPoint x: 1147, startPoint y: 475, endPoint x: 1155, endPoint y: 484, distance: 12.0
click at [1147, 474] on span "Save" at bounding box center [1143, 484] width 39 height 20
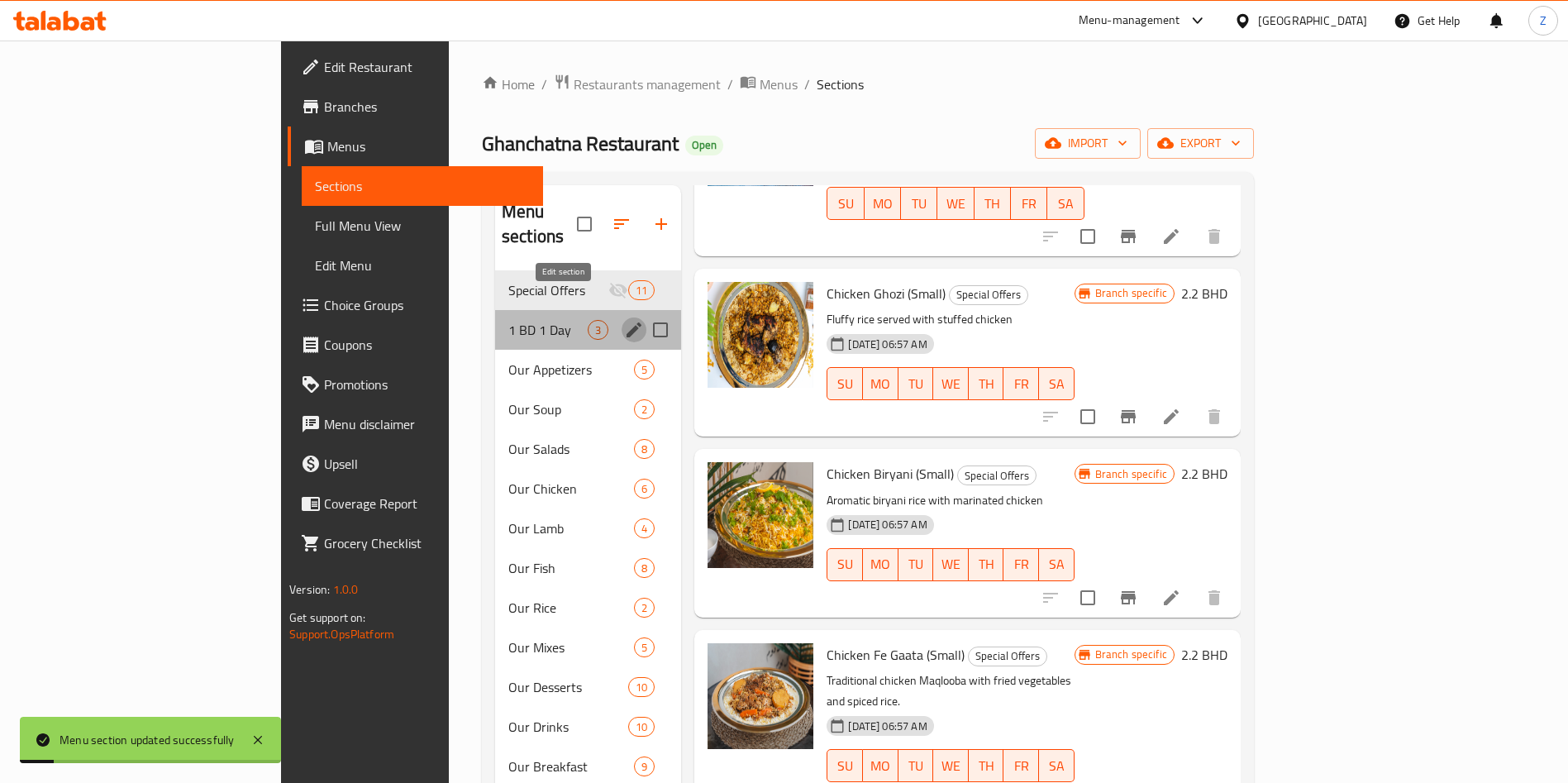
click at [624, 320] on icon "edit" at bounding box center [633, 329] width 19 height 19
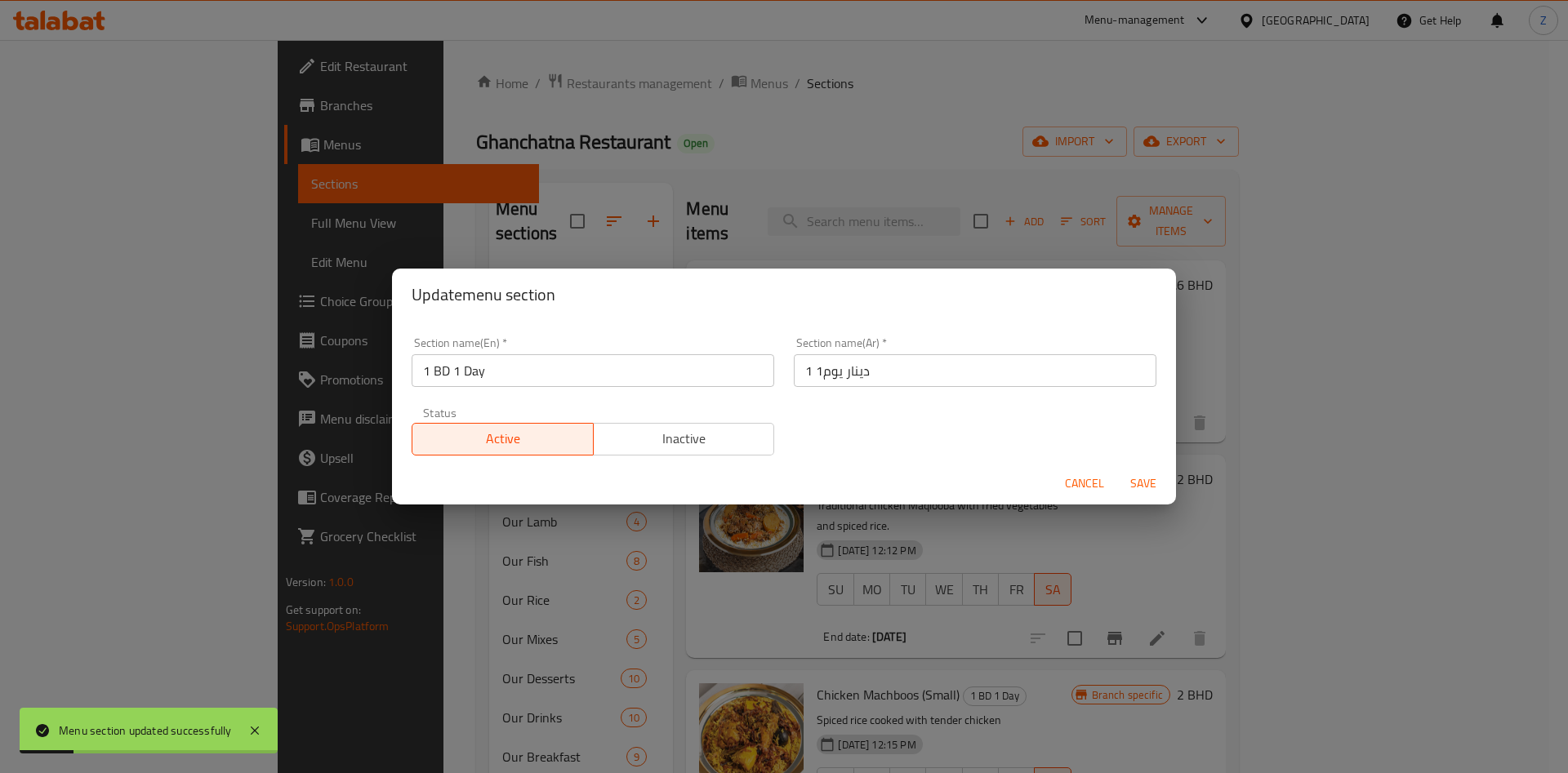
click at [681, 431] on span "Inactive" at bounding box center [684, 439] width 168 height 24
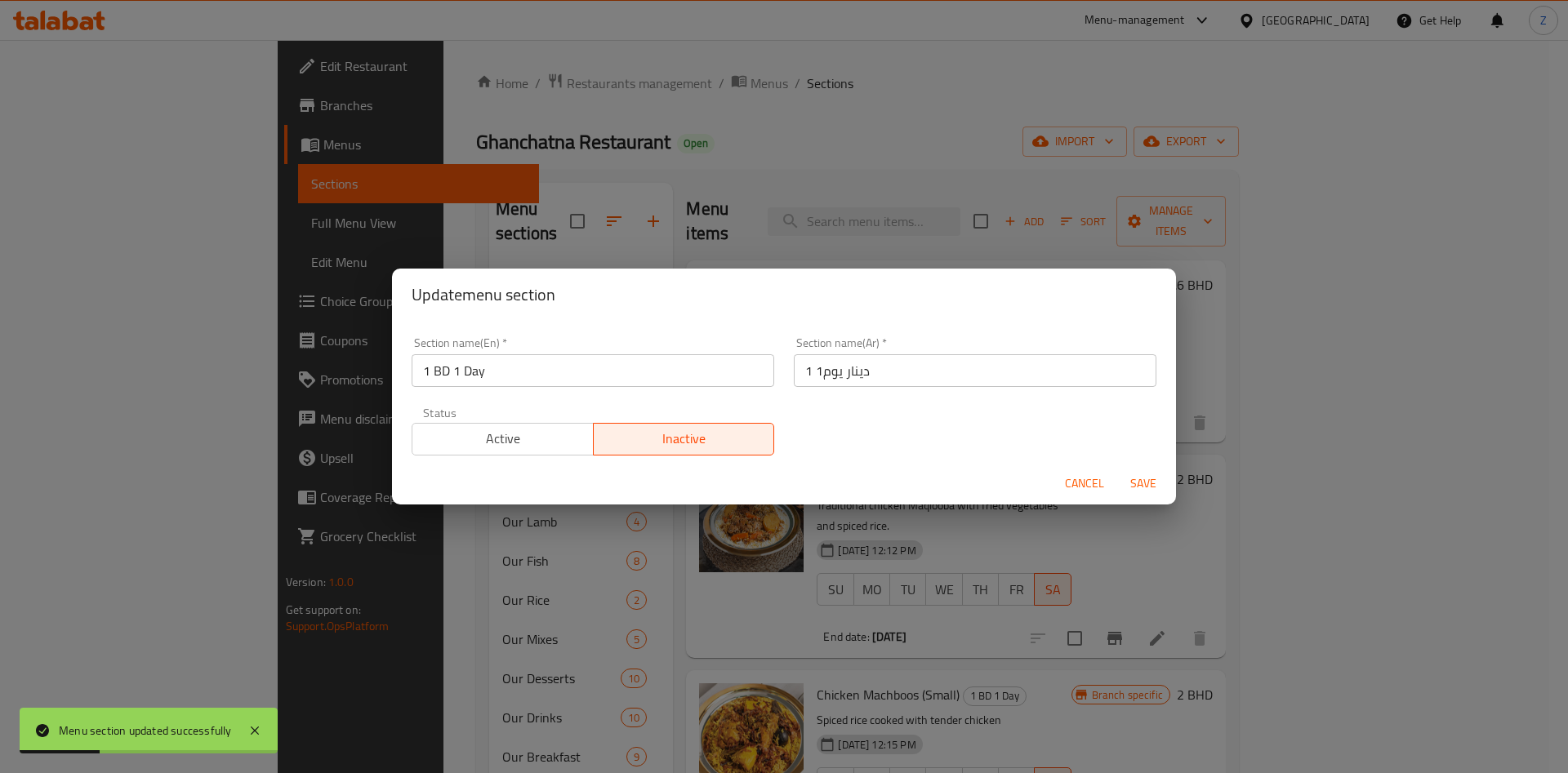
click at [1132, 484] on span "Save" at bounding box center [1143, 484] width 39 height 20
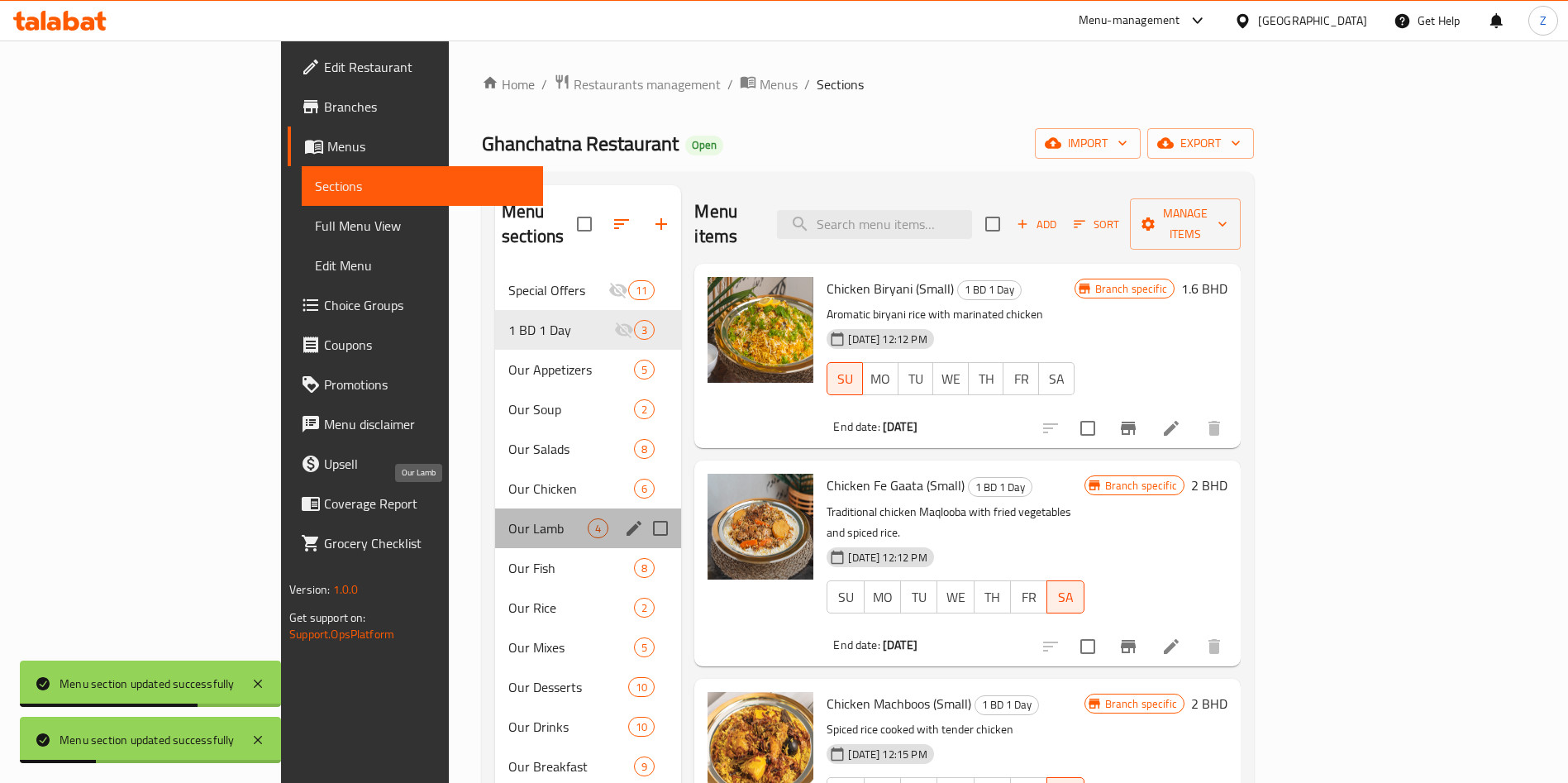
click at [508, 519] on span "Our Lamb" at bounding box center [548, 528] width 79 height 19
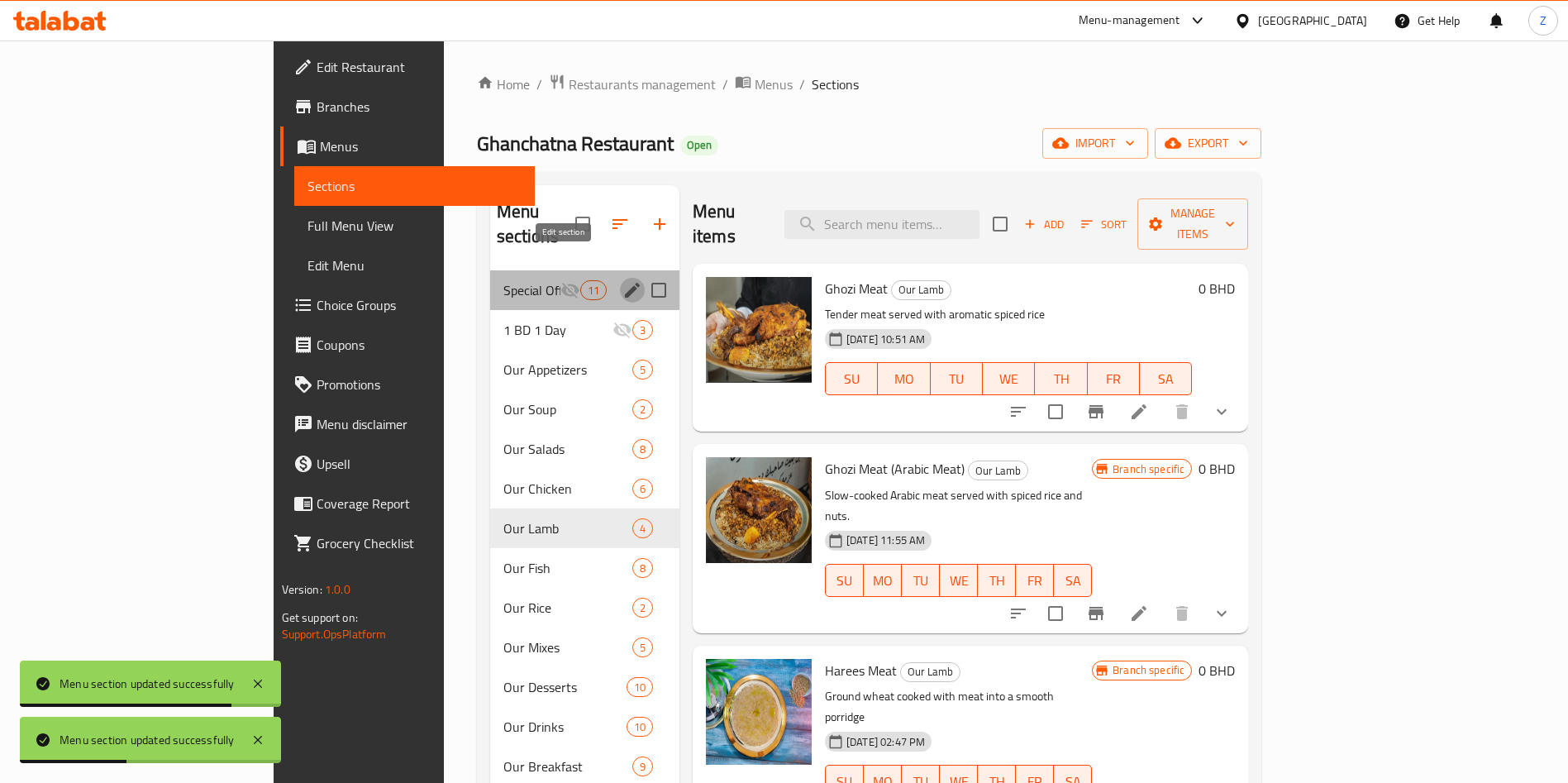
click at [623, 280] on icon "edit" at bounding box center [632, 289] width 19 height 19
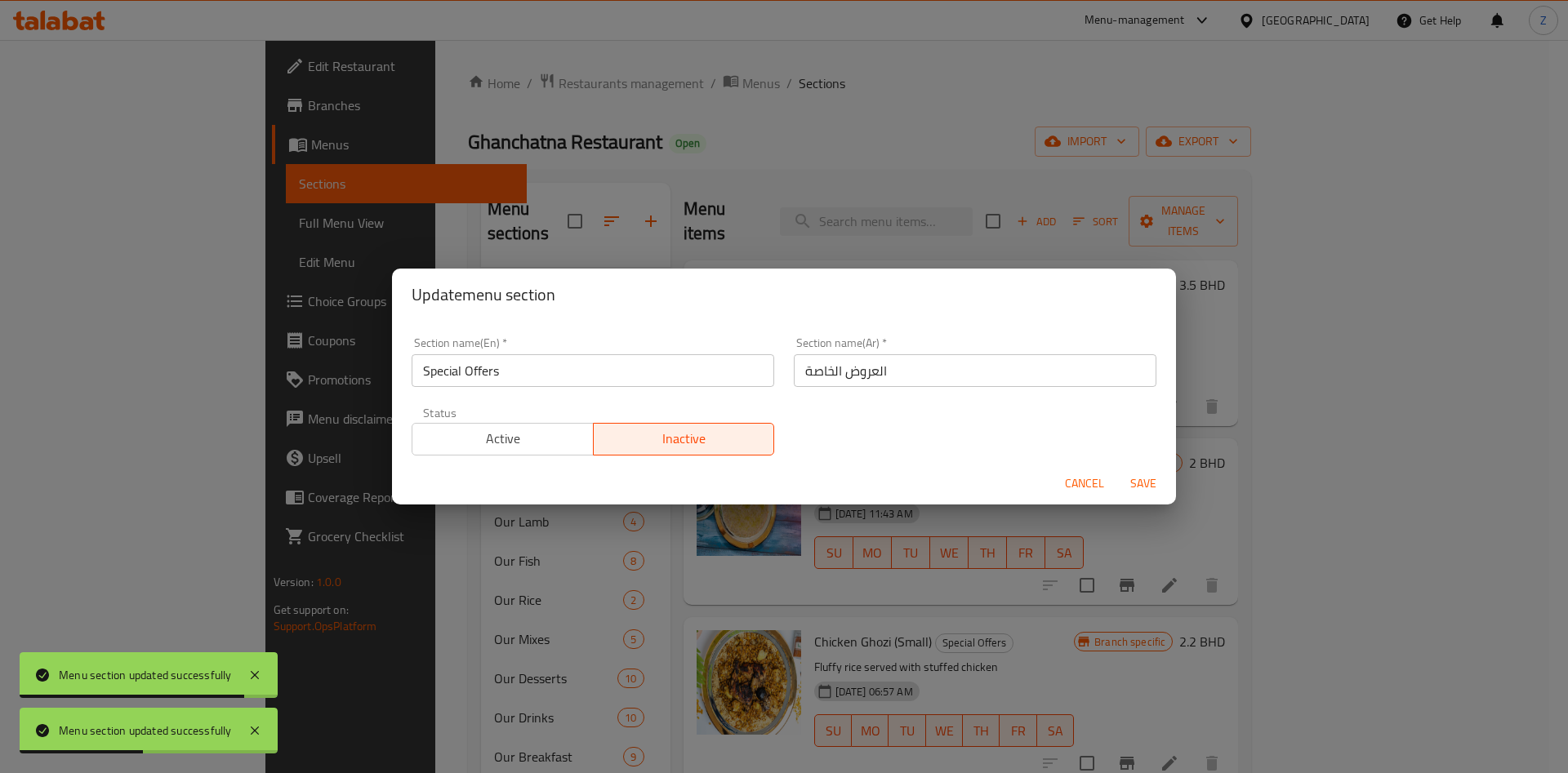
drag, startPoint x: 508, startPoint y: 446, endPoint x: 600, endPoint y: 467, distance: 94.4
click at [512, 448] on span "Active" at bounding box center [503, 439] width 168 height 24
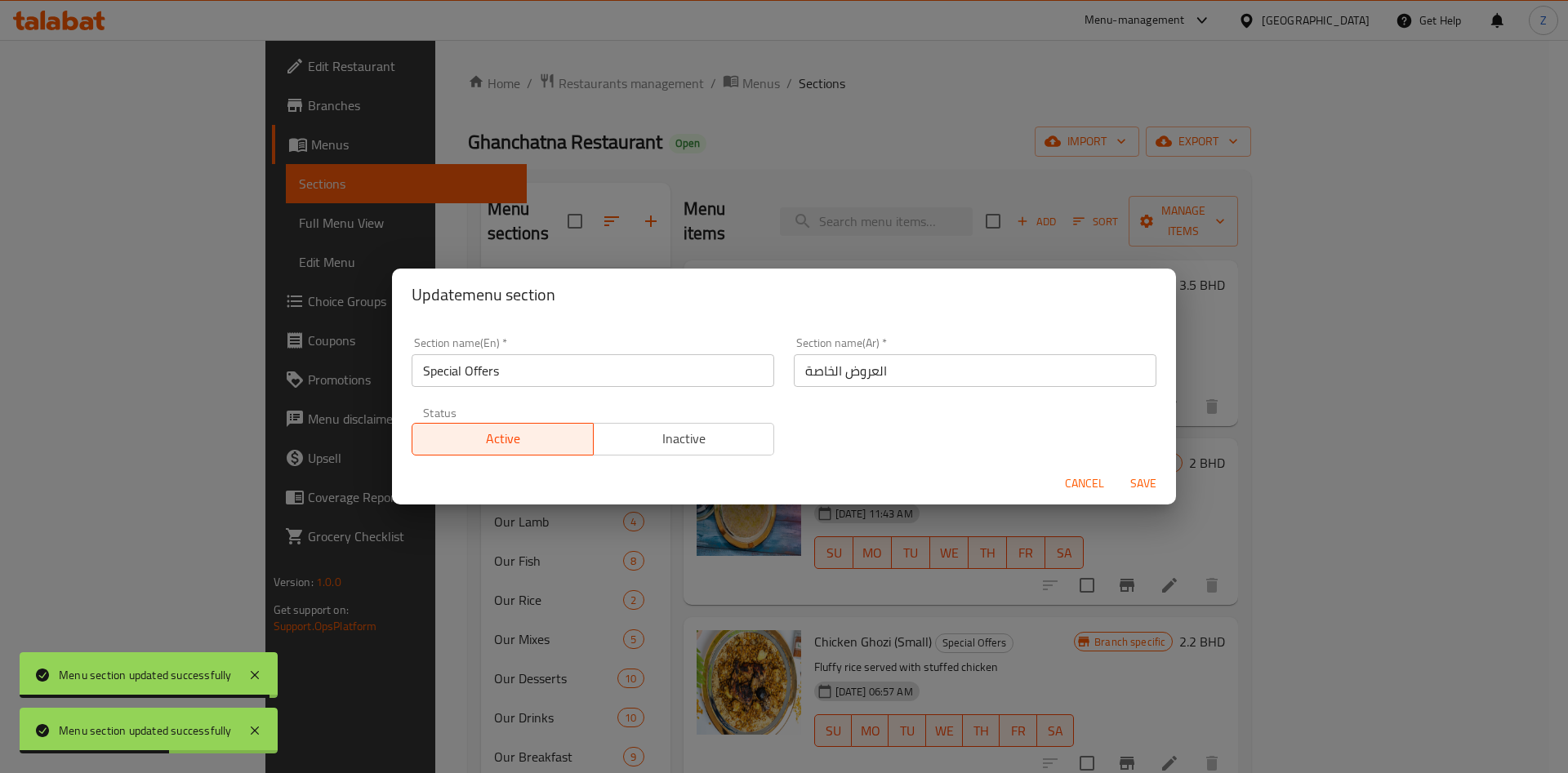
click at [1144, 482] on span "Save" at bounding box center [1143, 484] width 39 height 20
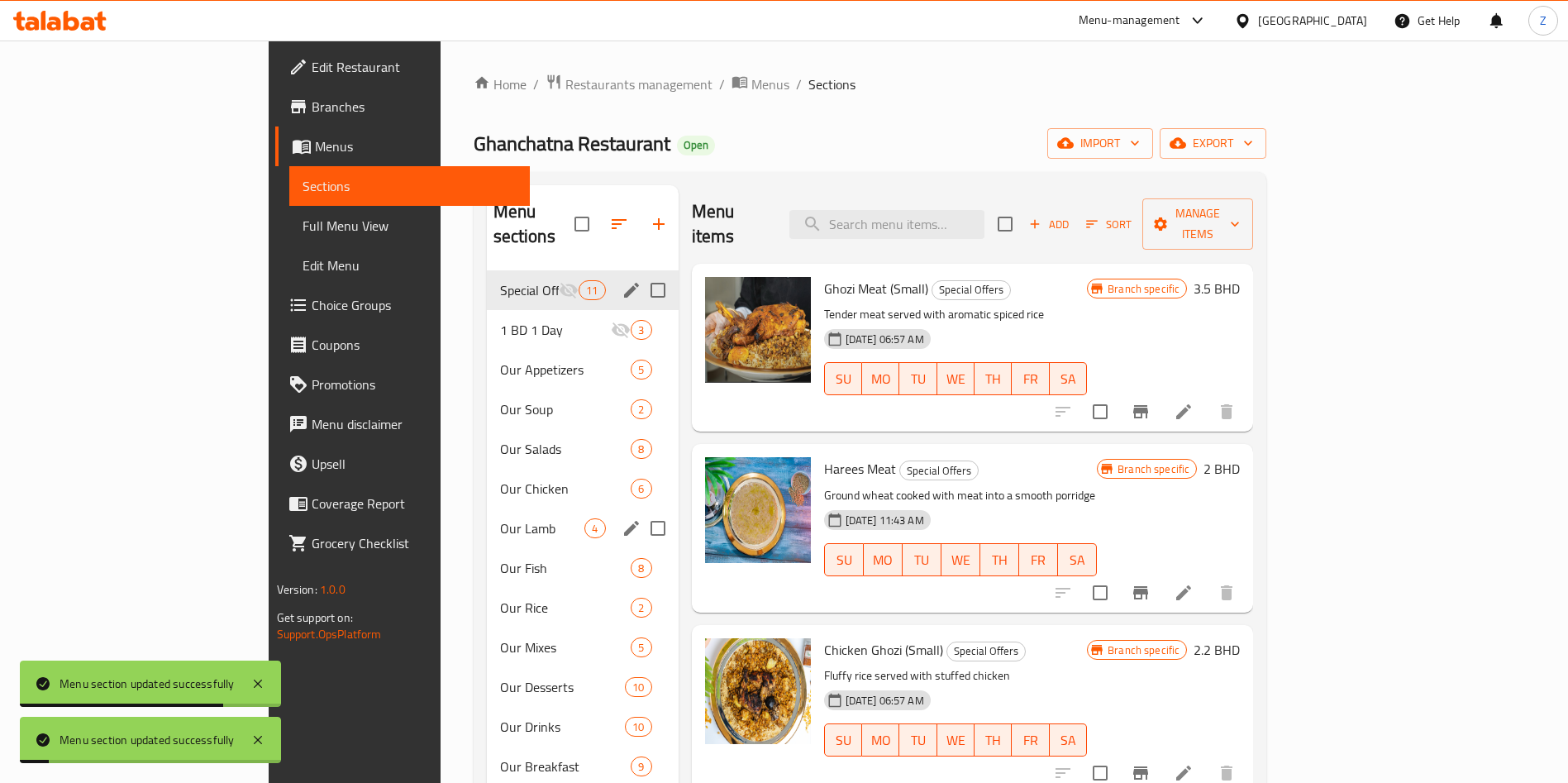
click at [500, 519] on span "Our Lamb" at bounding box center [542, 528] width 85 height 19
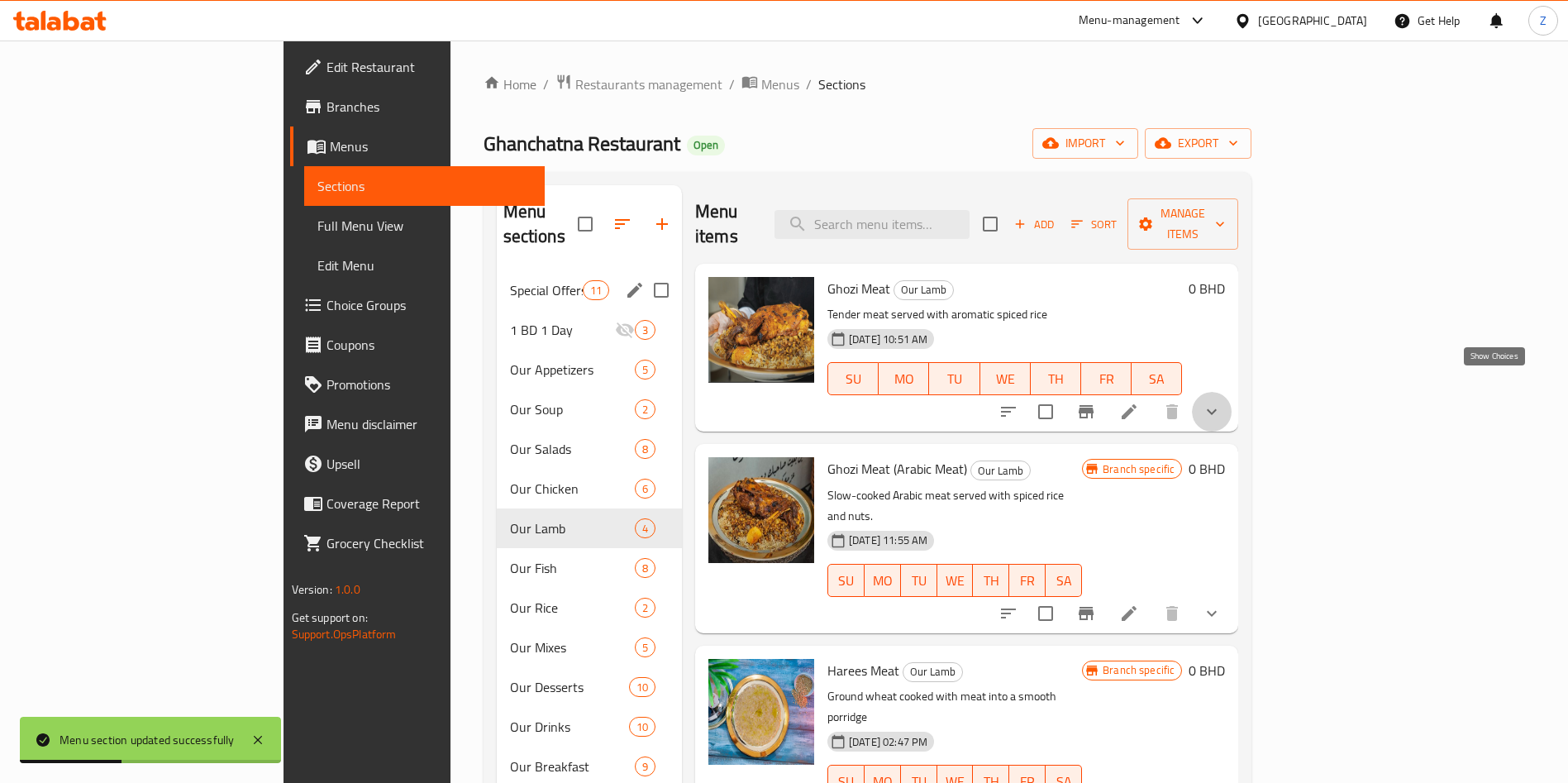
click at [1222, 402] on icon "show more" at bounding box center [1211, 411] width 19 height 19
